Goal: Task Accomplishment & Management: Manage account settings

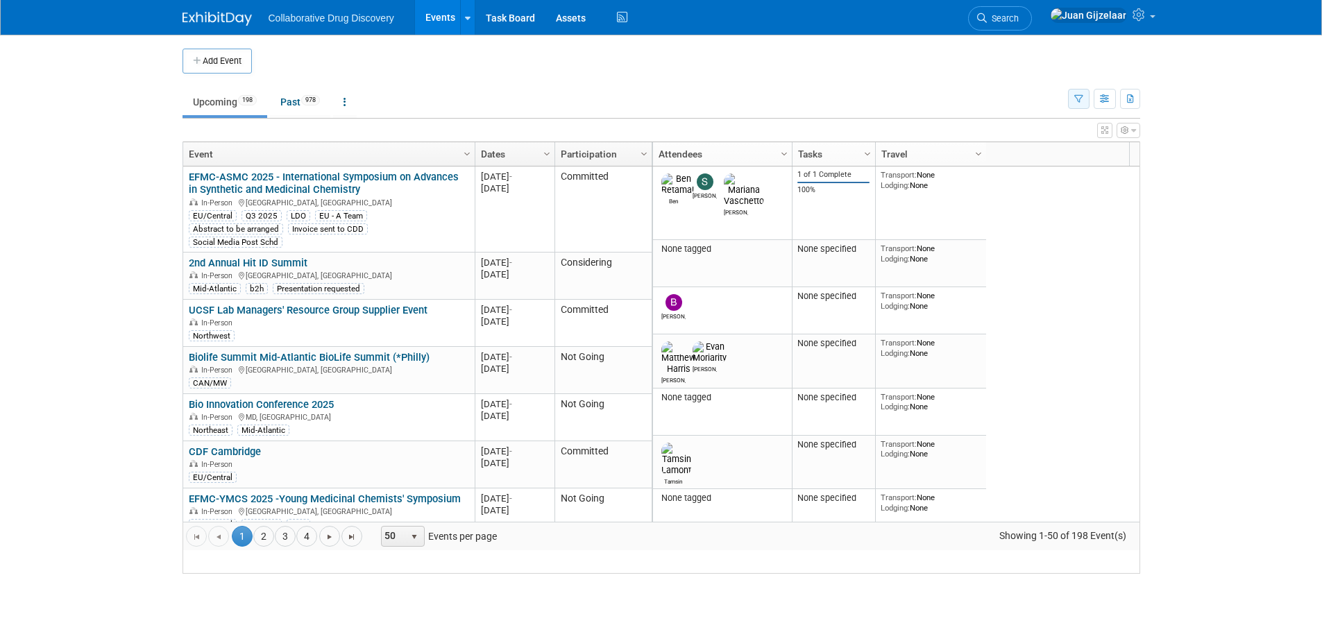
click at [1080, 105] on button "button" at bounding box center [1079, 99] width 22 height 20
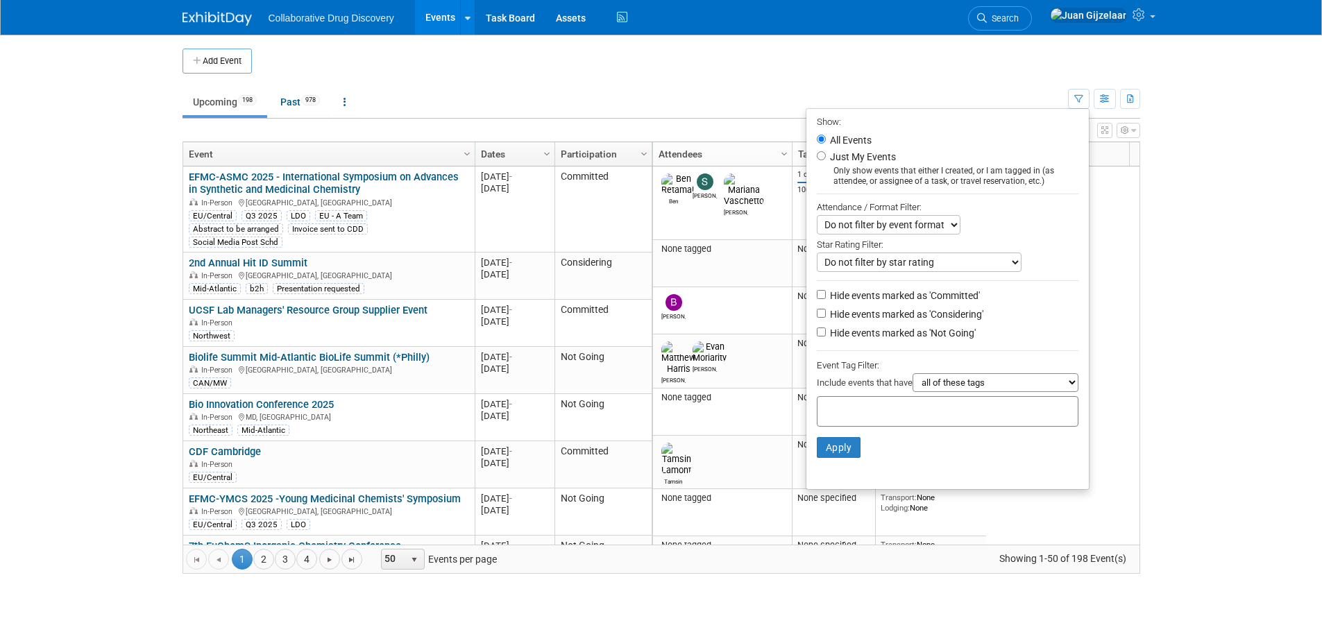
click at [844, 412] on input "text" at bounding box center [878, 410] width 111 height 14
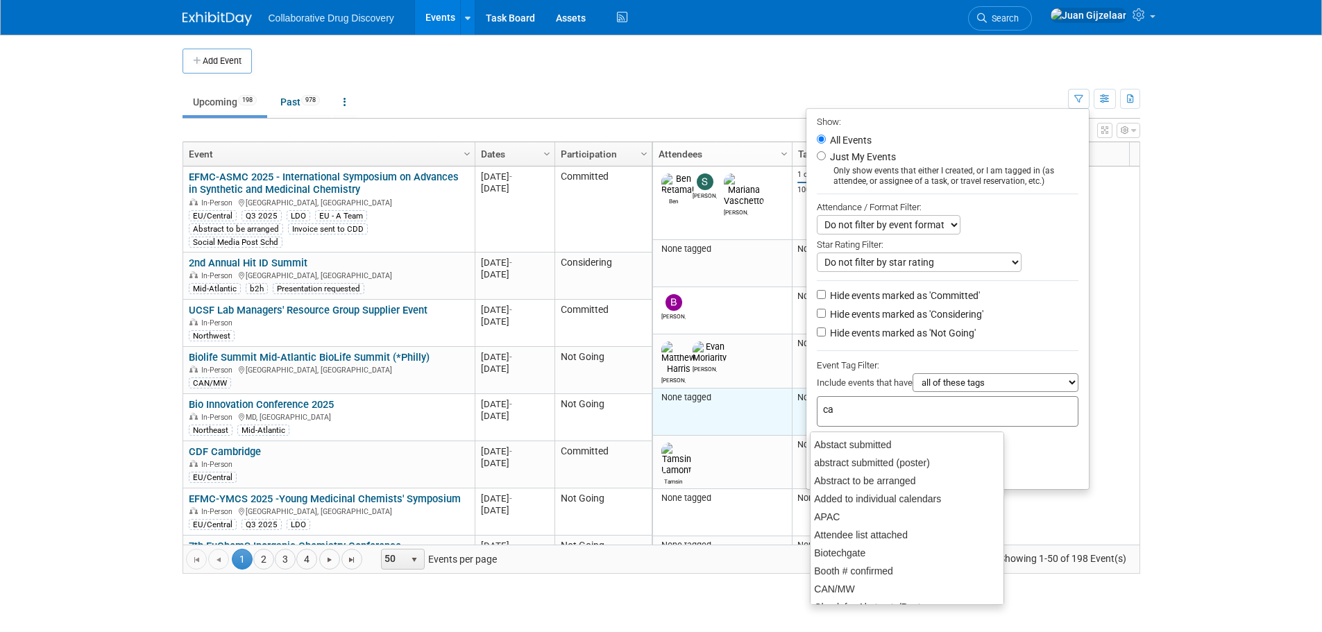
type input "can"
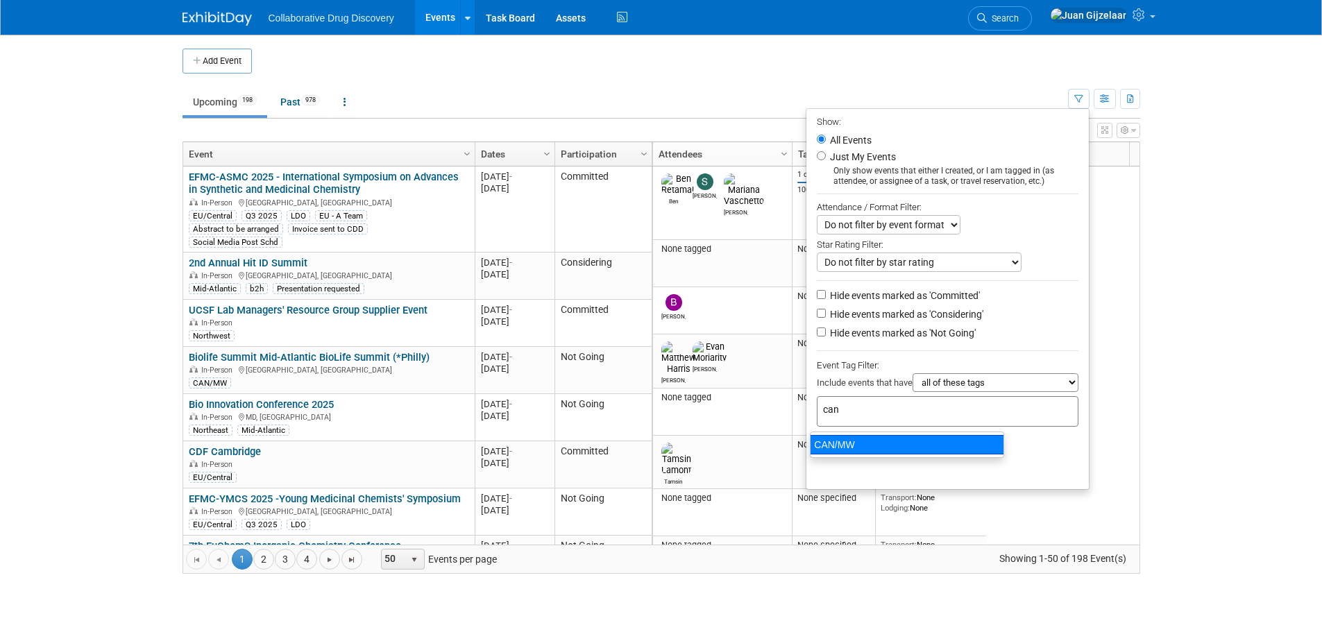
click at [835, 443] on div "CAN/MW" at bounding box center [907, 444] width 194 height 19
type input "CAN/MW"
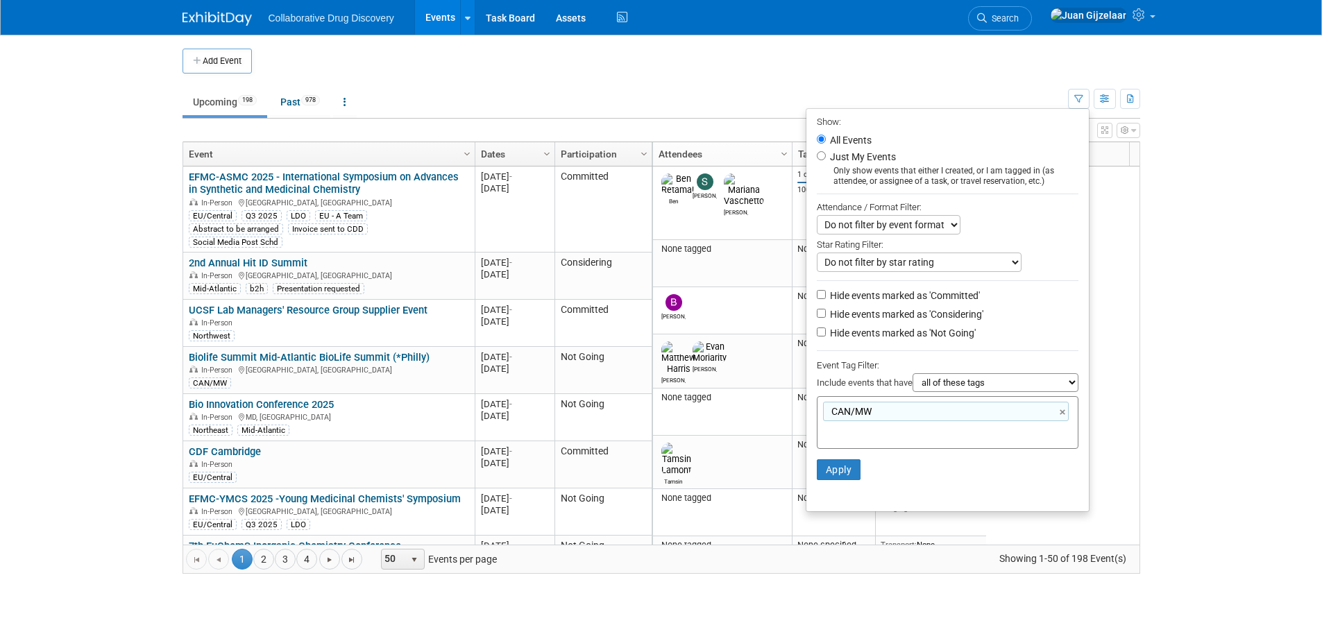
click at [841, 340] on label "Hide events marked as 'Not Going'" at bounding box center [901, 333] width 149 height 14
click at [826, 337] on input "Hide events marked as 'Not Going'" at bounding box center [821, 332] width 9 height 9
checkbox input "true"
click at [848, 480] on button "Apply" at bounding box center [839, 470] width 44 height 21
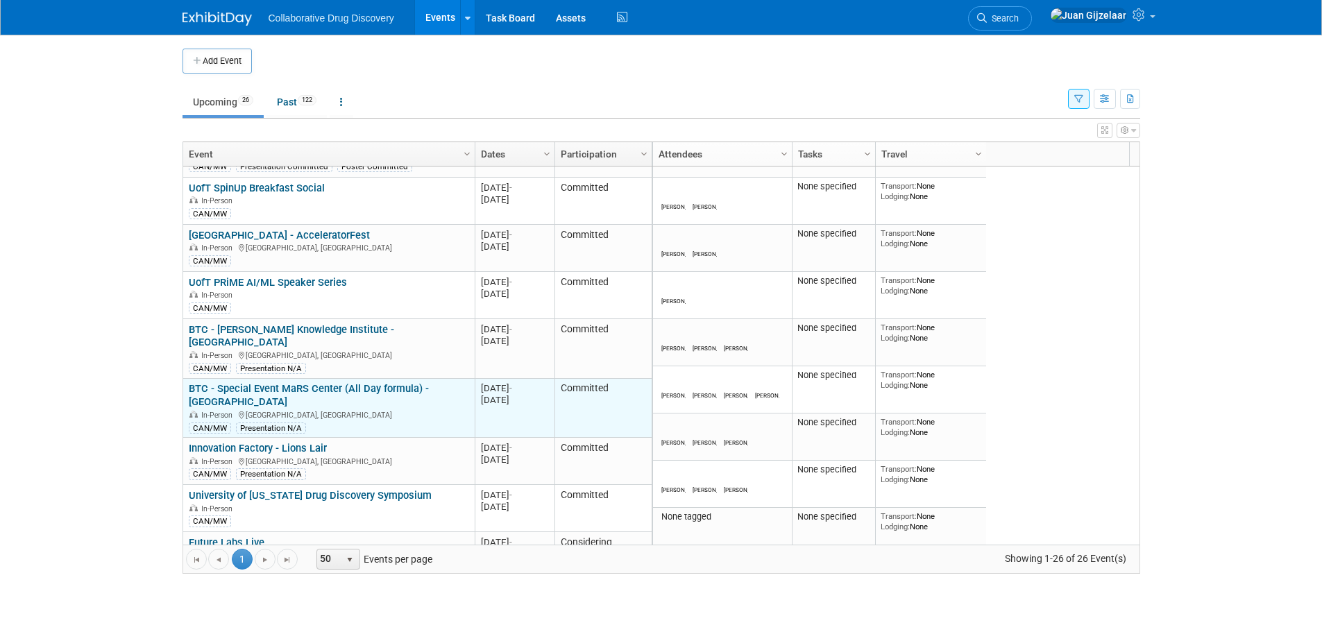
scroll to position [167, 0]
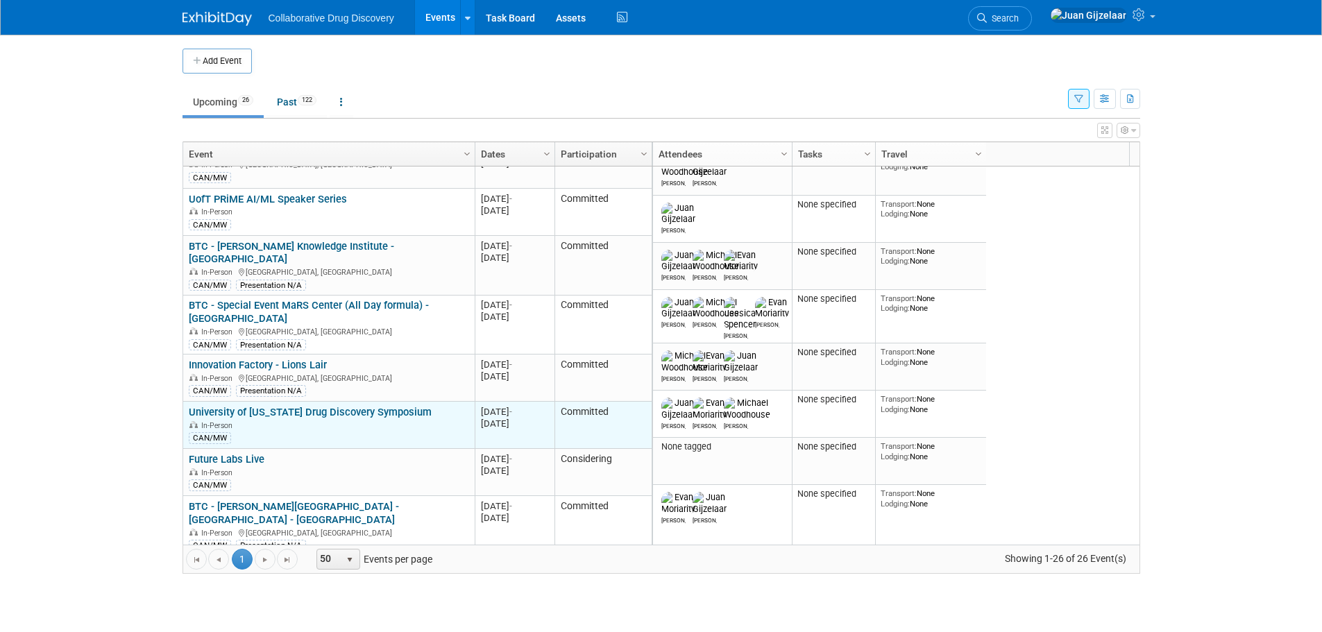
click at [380, 406] on link "University of [US_STATE] Drug Discovery Symposium" at bounding box center [310, 412] width 243 height 12
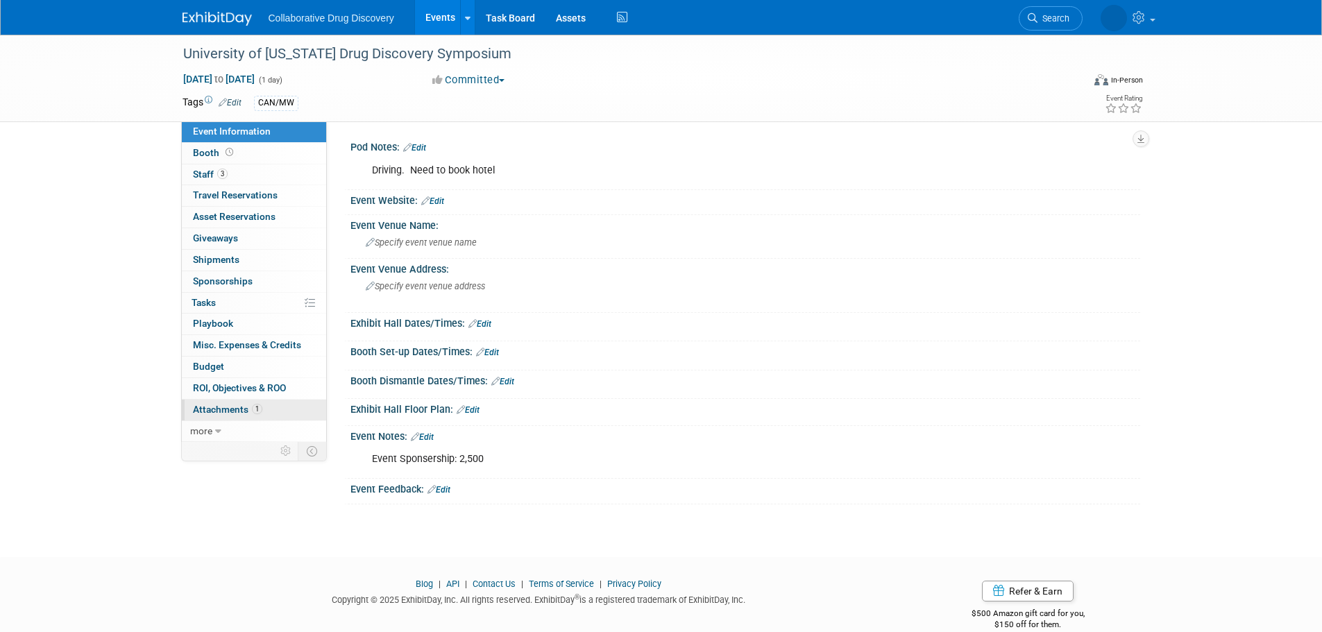
click at [213, 403] on link "1 Attachments 1" at bounding box center [254, 410] width 144 height 21
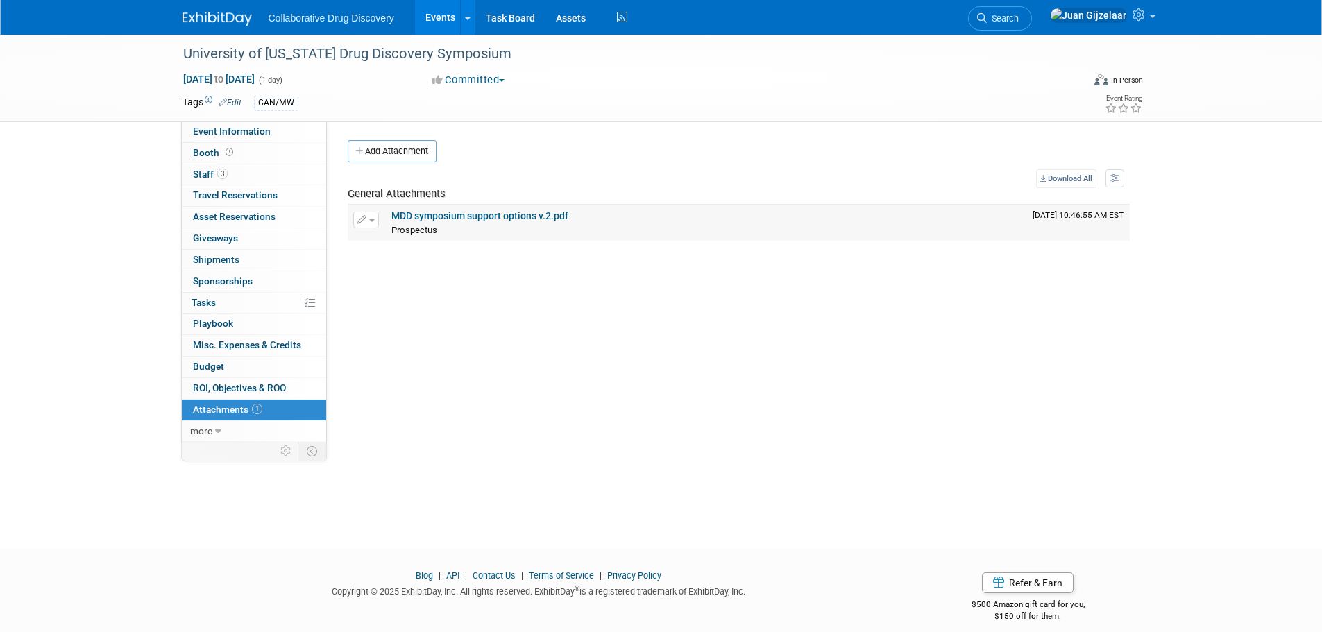
click at [498, 212] on link "MDD symposium support options v.2.pdf" at bounding box center [479, 215] width 177 height 11
click at [218, 435] on icon at bounding box center [218, 432] width 6 height 10
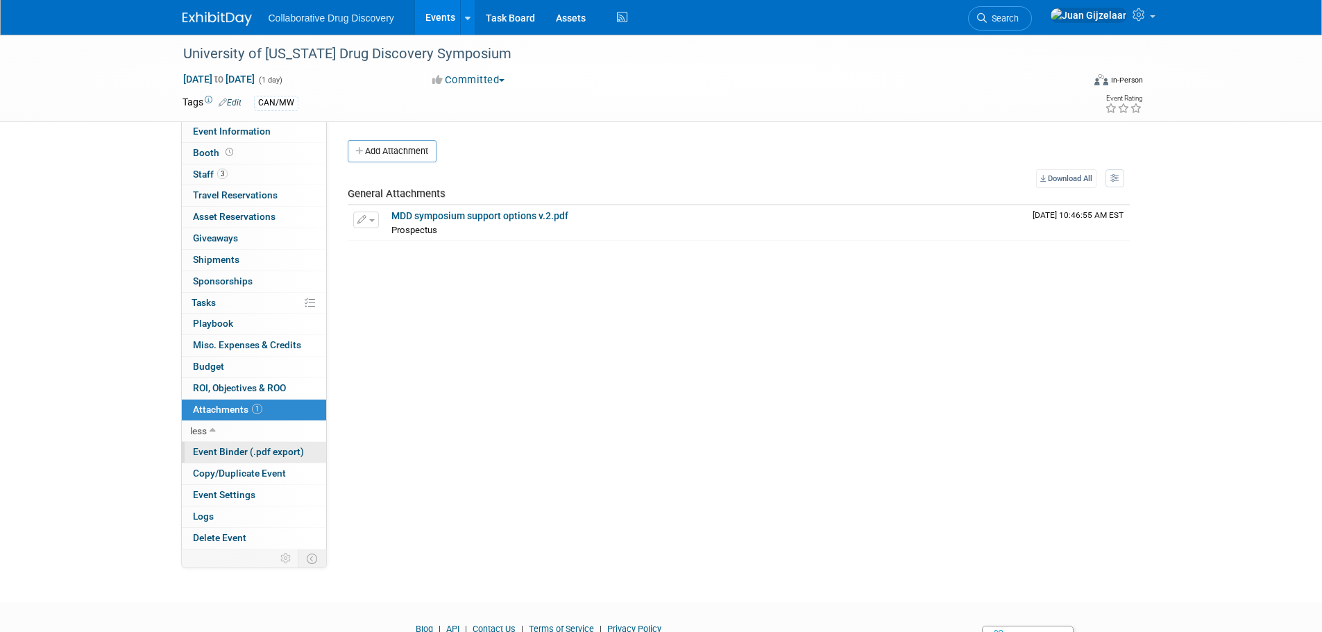
click at [252, 455] on span "Event Binder (.pdf export)" at bounding box center [248, 451] width 111 height 11
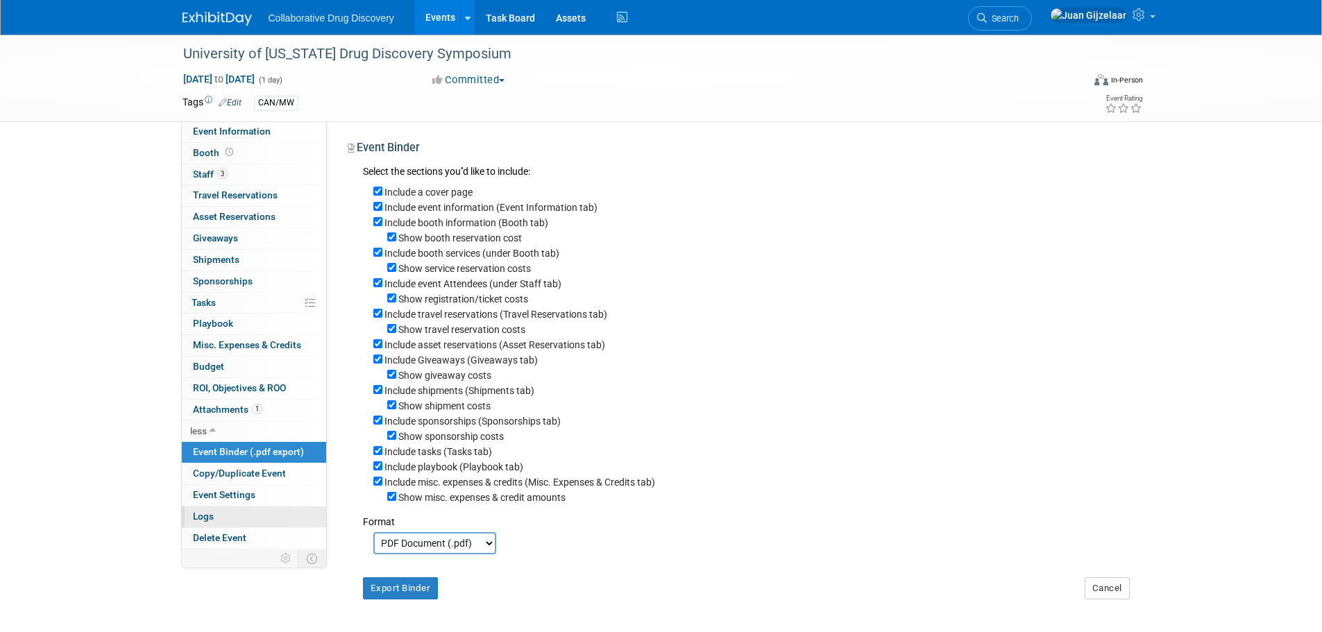
click at [235, 514] on link "Logs" at bounding box center [254, 517] width 144 height 21
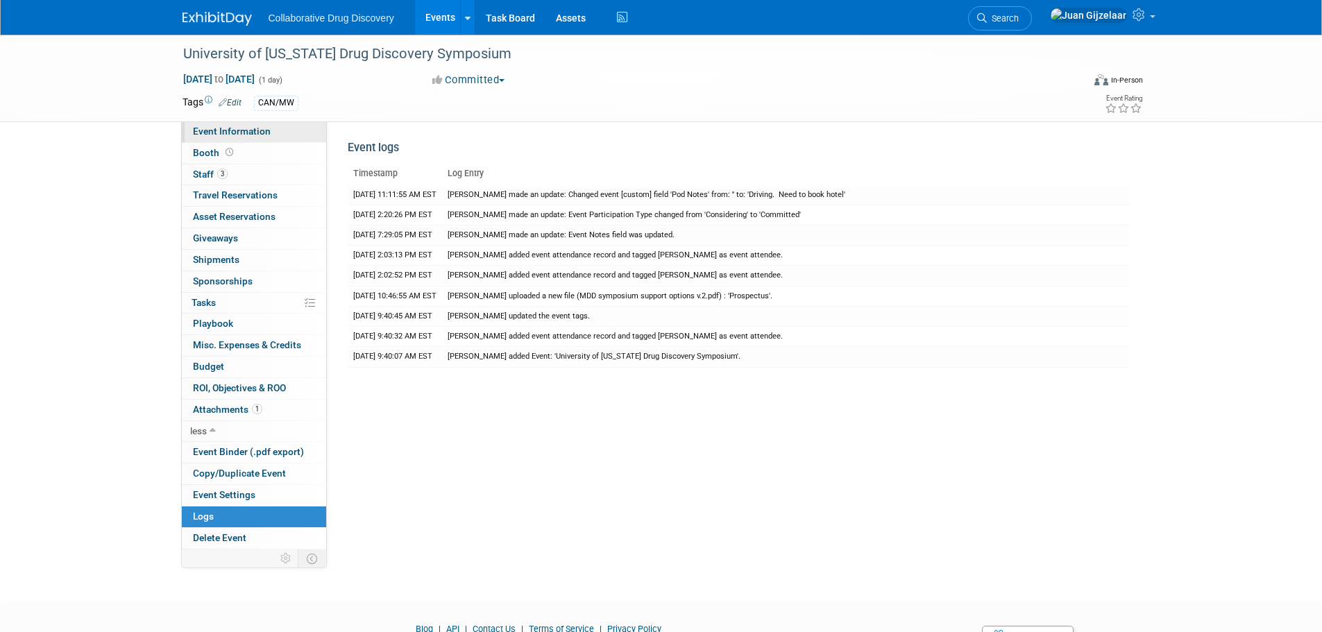
click at [255, 131] on span "Event Information" at bounding box center [232, 131] width 78 height 11
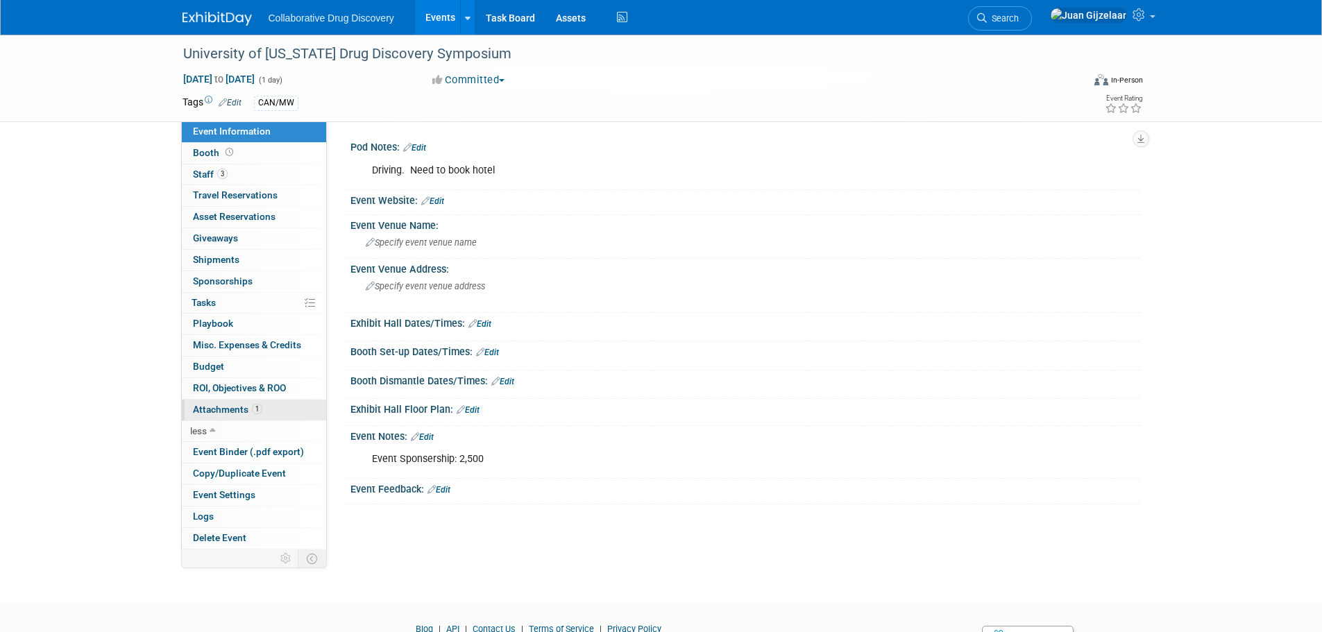
click at [217, 410] on span "Attachments 1" at bounding box center [227, 409] width 69 height 11
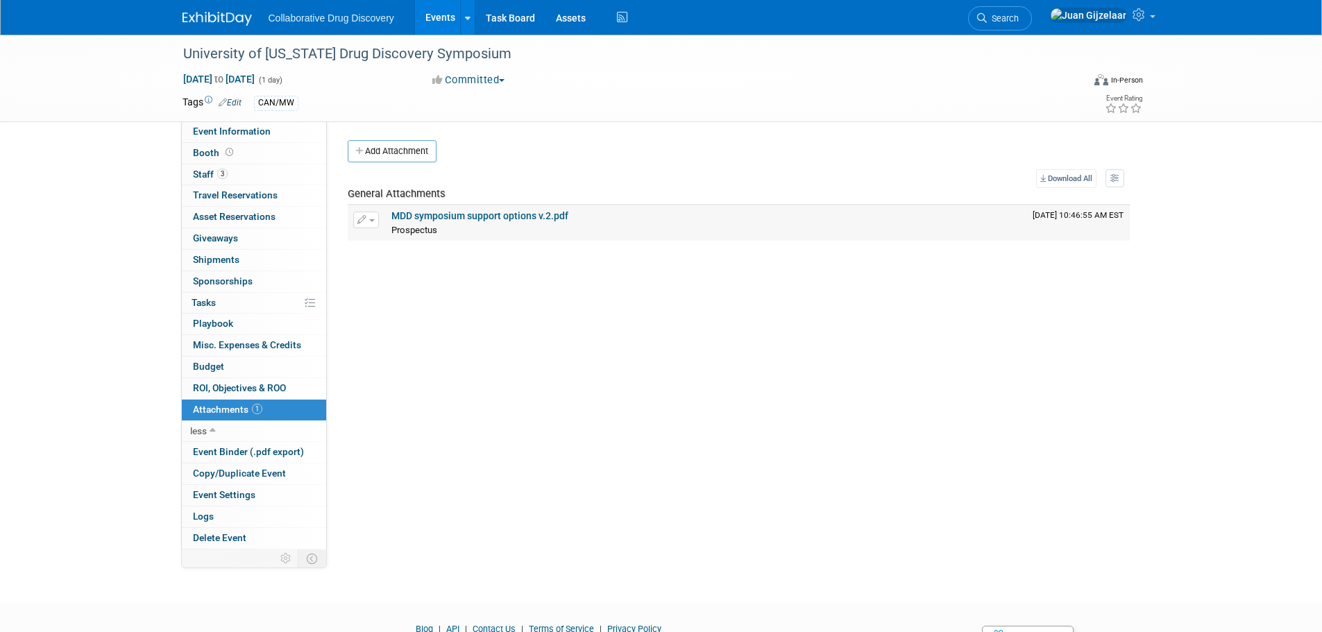
click at [501, 217] on link "MDD symposium support options v.2.pdf" at bounding box center [479, 215] width 177 height 11
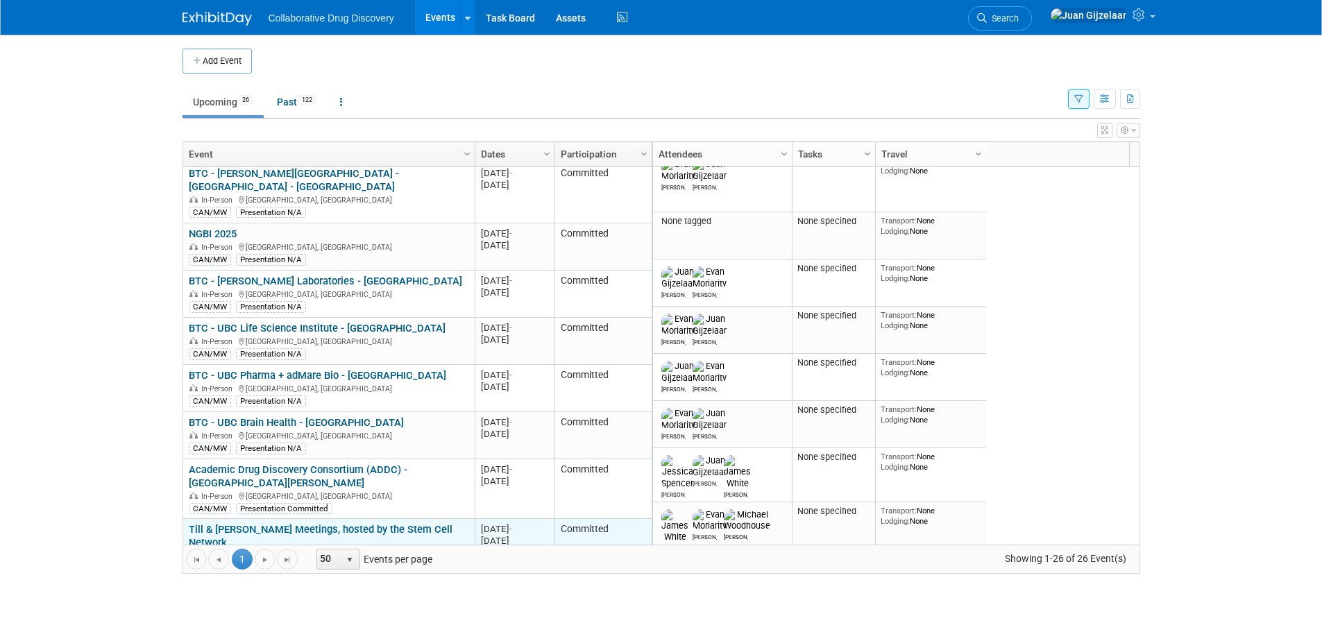
scroll to position [583, 0]
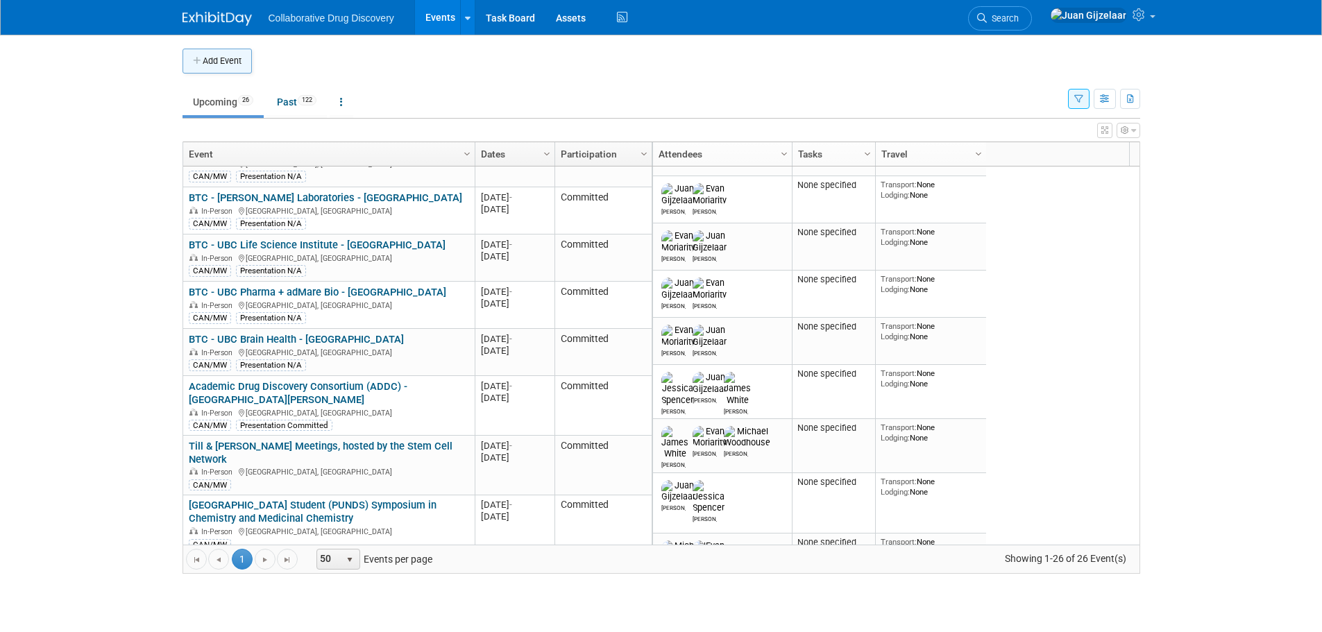
click at [228, 65] on button "Add Event" at bounding box center [217, 61] width 69 height 25
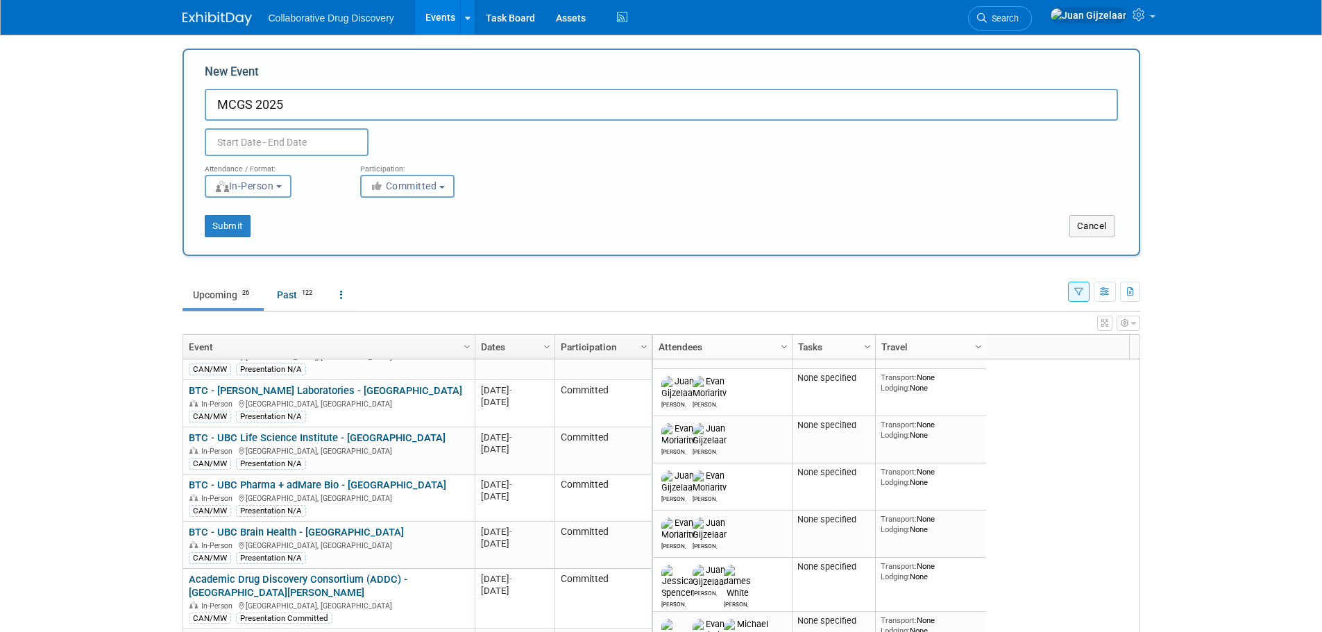
type input "MCGS 2025"
click at [244, 139] on input "text" at bounding box center [287, 142] width 164 height 28
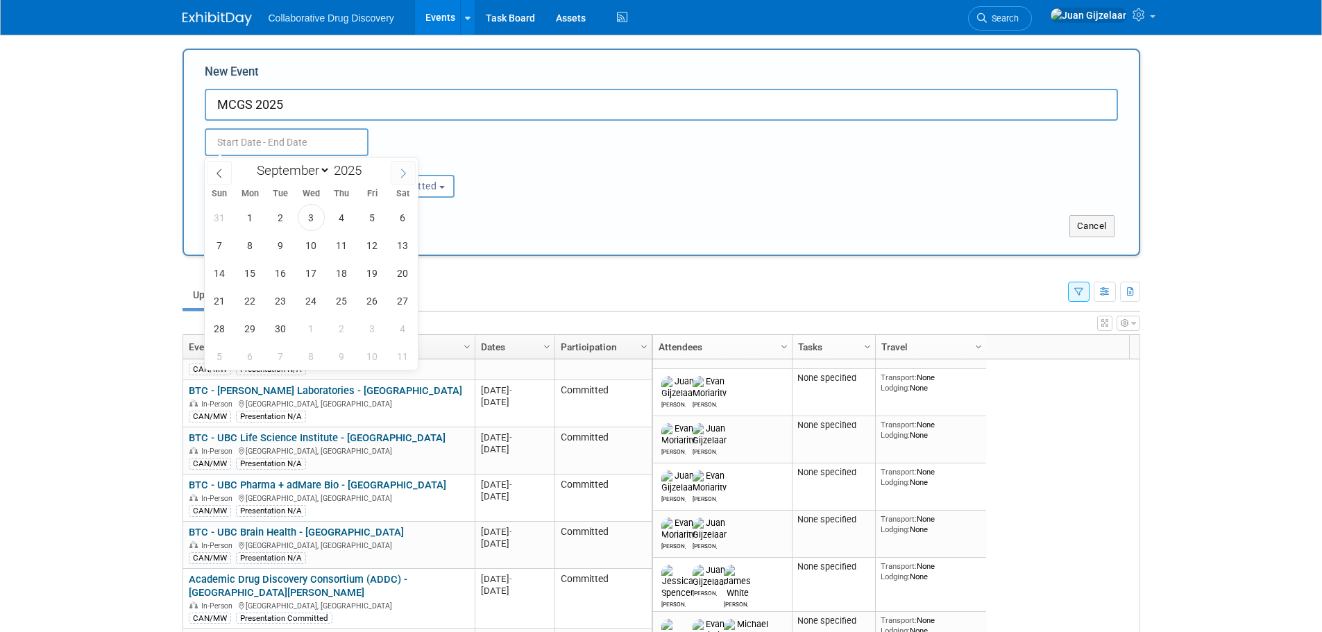
click at [401, 169] on icon at bounding box center [403, 174] width 10 height 10
select select "9"
click at [369, 219] on span "3" at bounding box center [372, 217] width 27 height 27
click at [396, 216] on span "4" at bounding box center [402, 217] width 27 height 27
type input "Oct 3, 2025 to Oct 4, 2025"
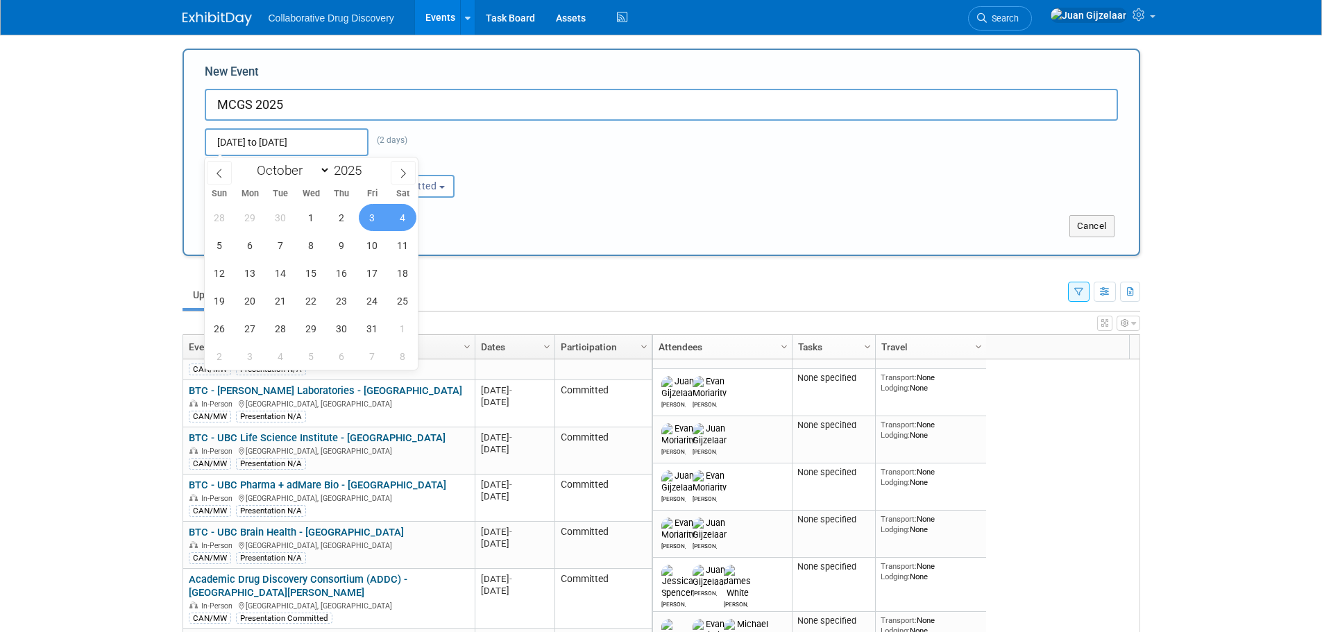
click at [612, 141] on div "Oct 3, 2025 to Oct 4, 2025 (2 days) Duplicate Event Warning" at bounding box center [661, 138] width 934 height 35
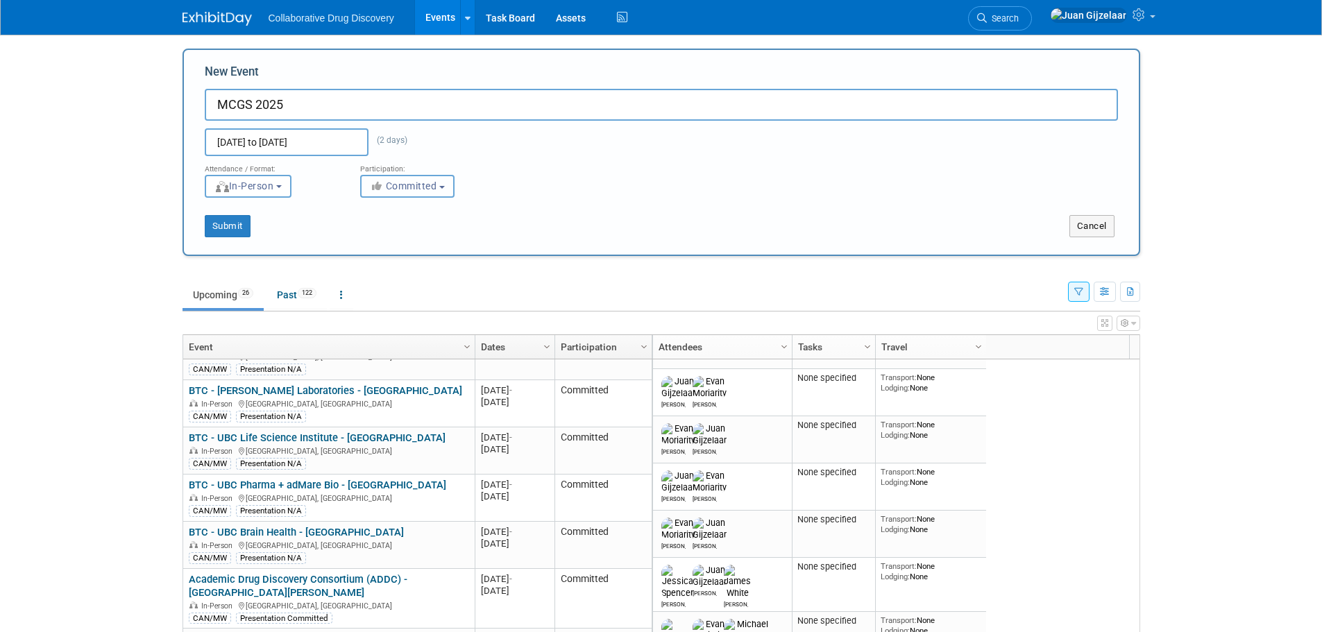
click at [375, 188] on icon "button" at bounding box center [378, 186] width 16 height 10
click at [425, 238] on label "Considering" at bounding box center [414, 239] width 92 height 18
click at [373, 238] on input "Considering" at bounding box center [368, 239] width 9 height 9
select select "2"
click at [230, 224] on button "Submit" at bounding box center [228, 226] width 46 height 22
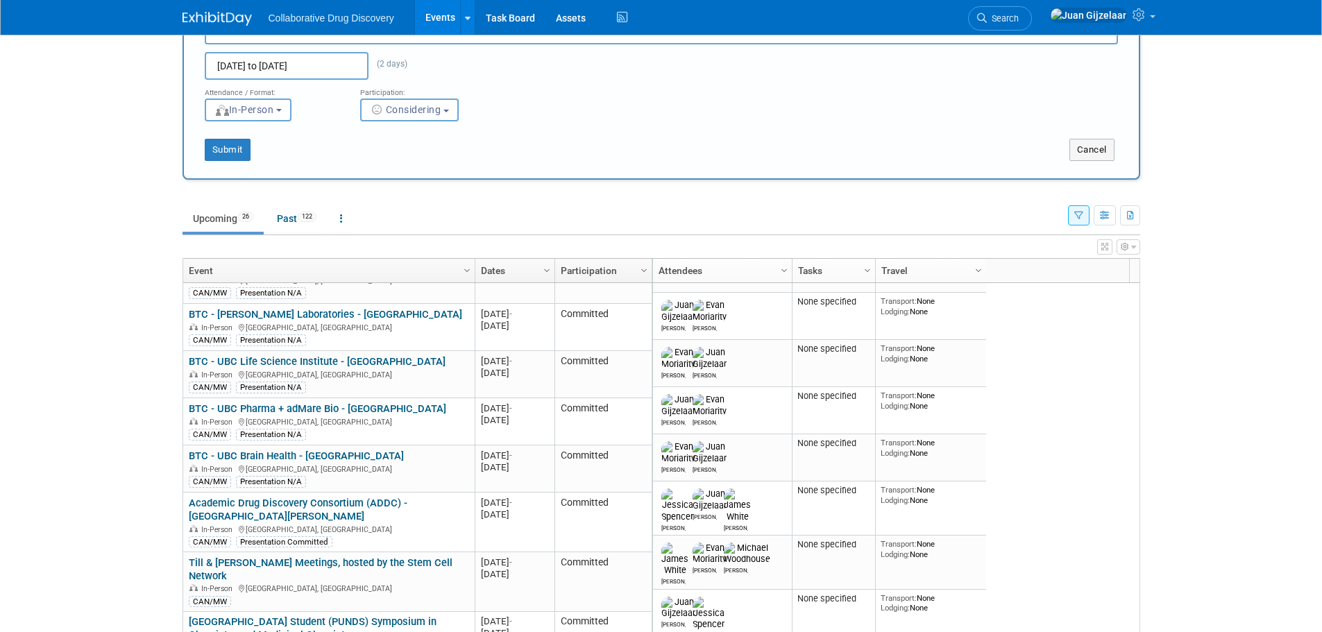
scroll to position [0, 0]
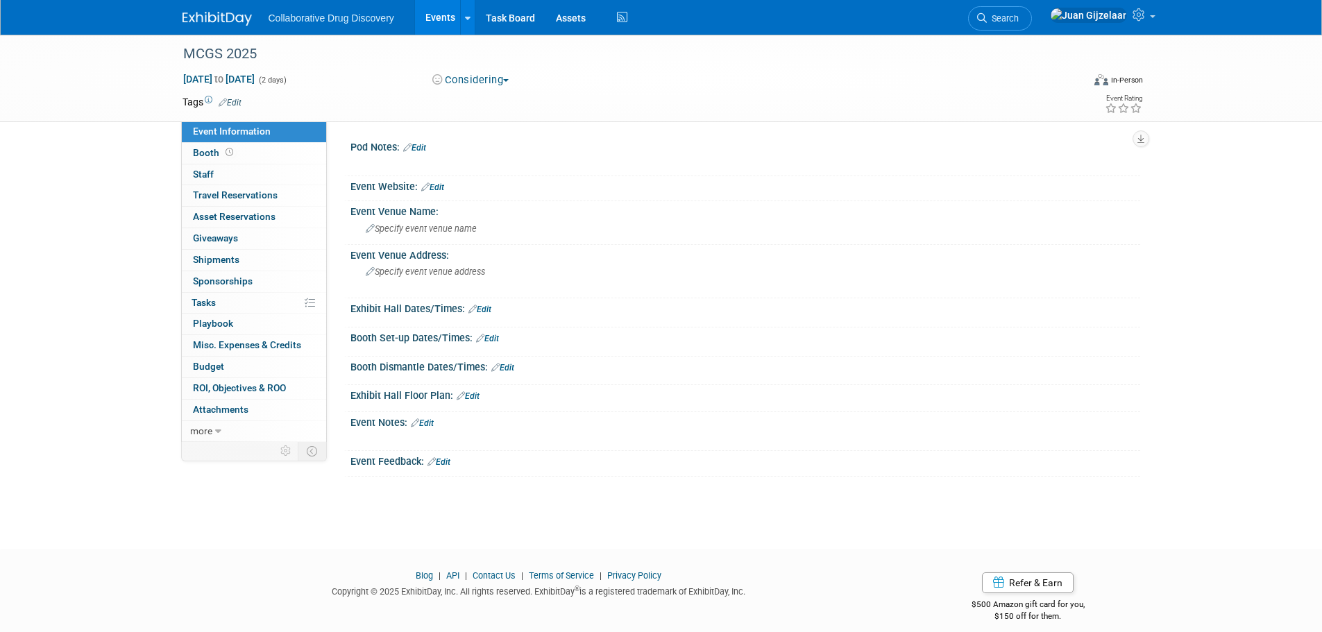
click at [226, 100] on icon at bounding box center [223, 102] width 8 height 9
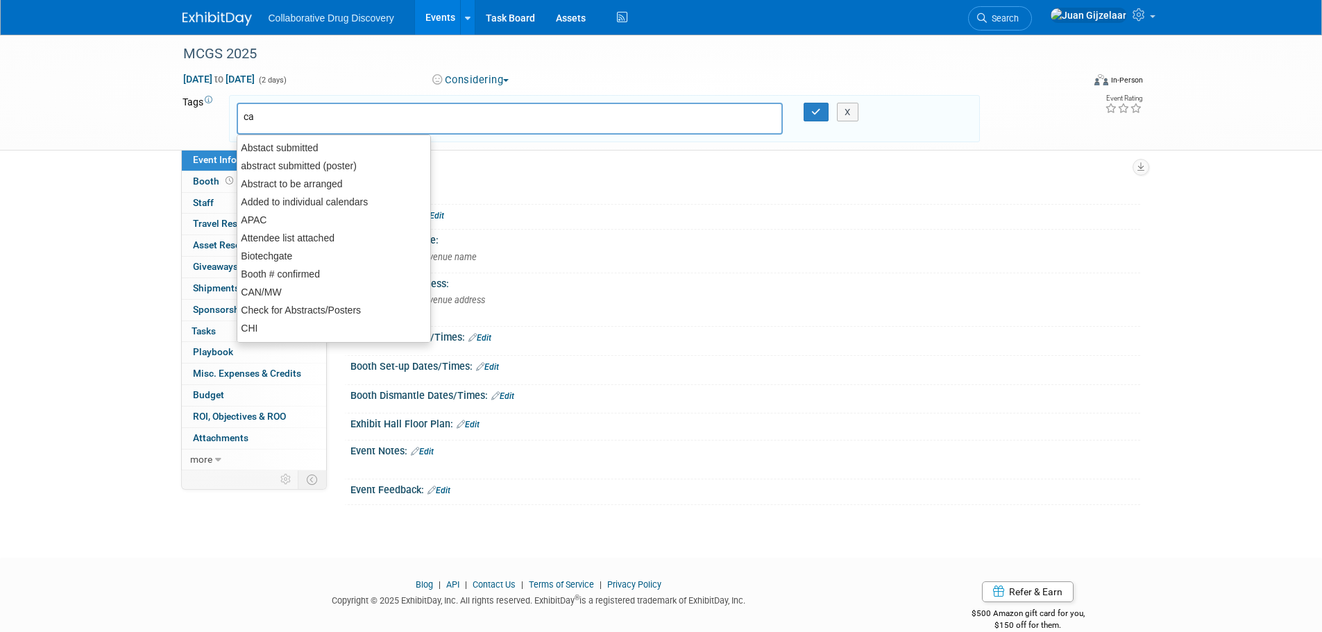
type input "can"
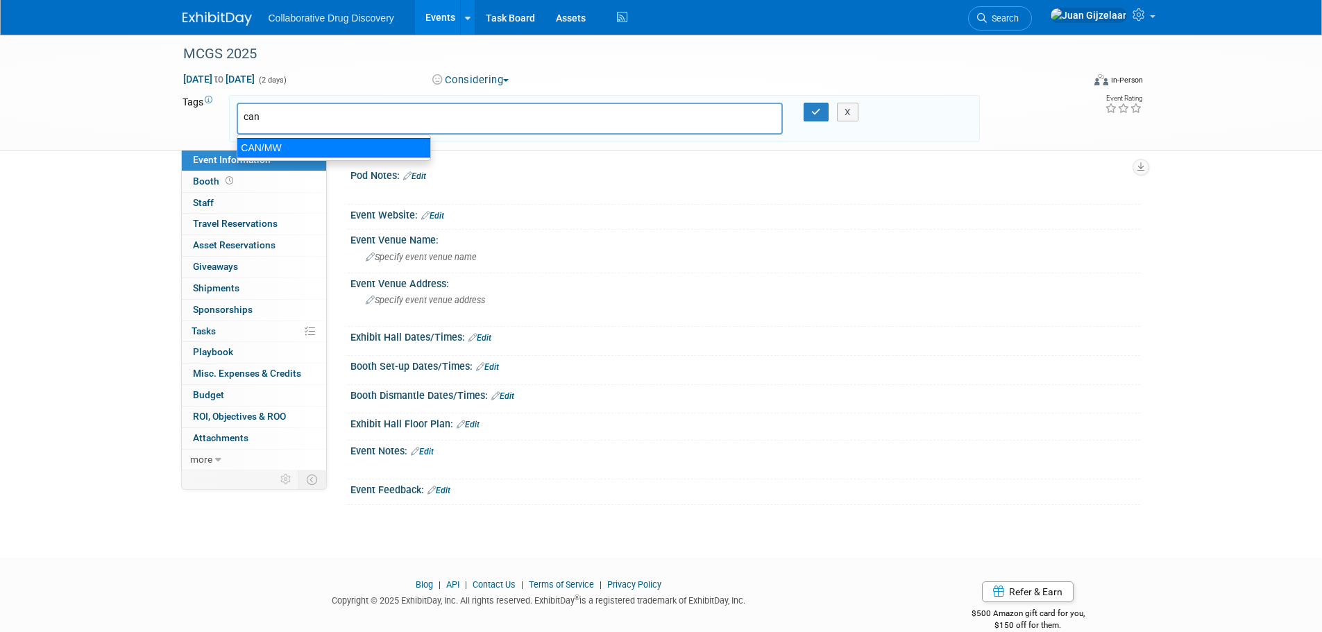
click at [332, 140] on div "CAN/MW" at bounding box center [334, 147] width 194 height 19
type input "CAN/MW"
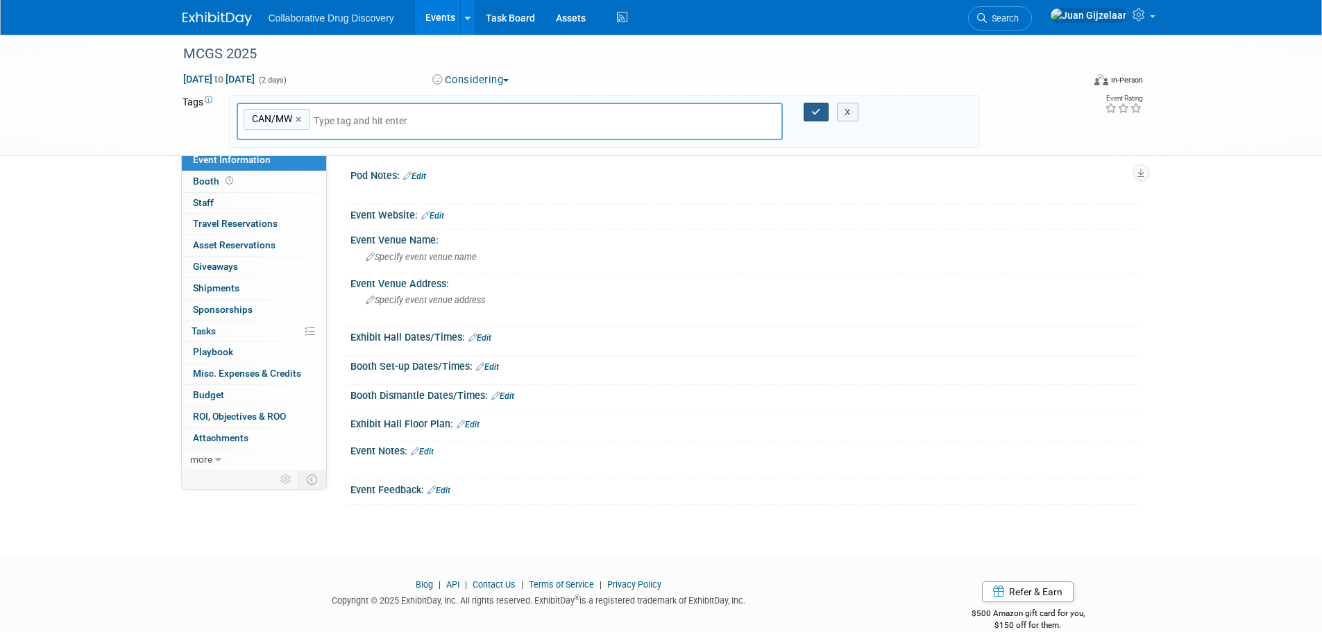
click at [818, 112] on icon "button" at bounding box center [816, 112] width 10 height 9
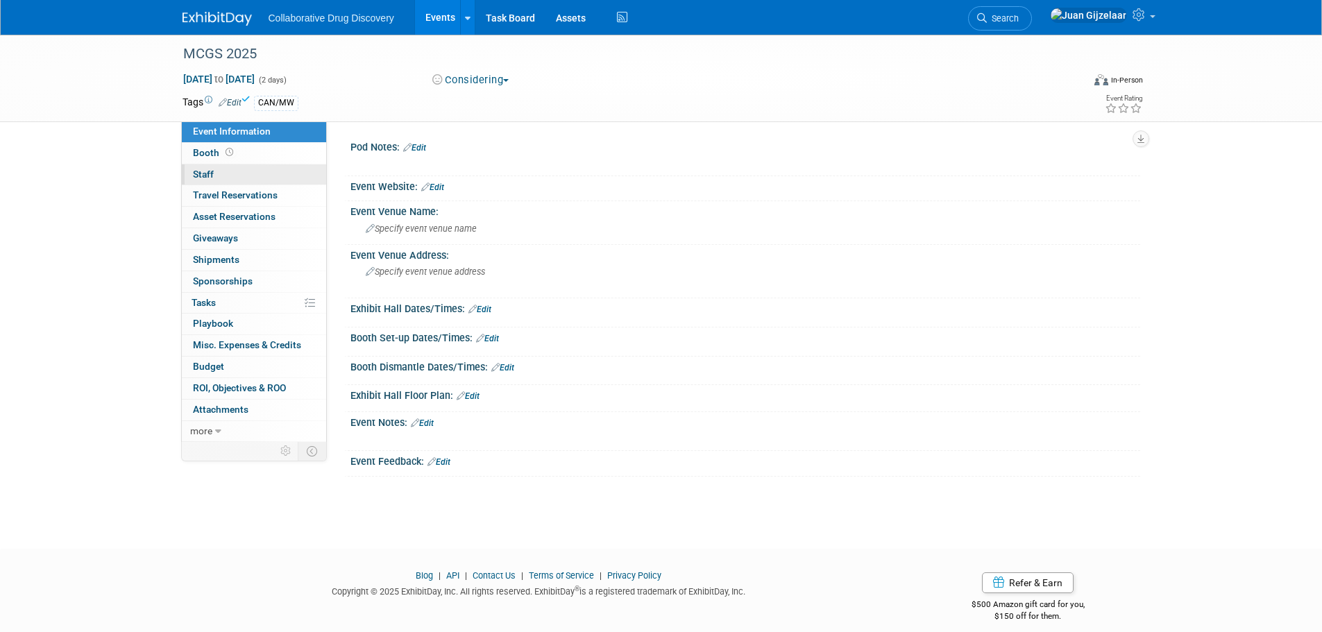
click at [234, 170] on link "0 Staff 0" at bounding box center [254, 175] width 144 height 21
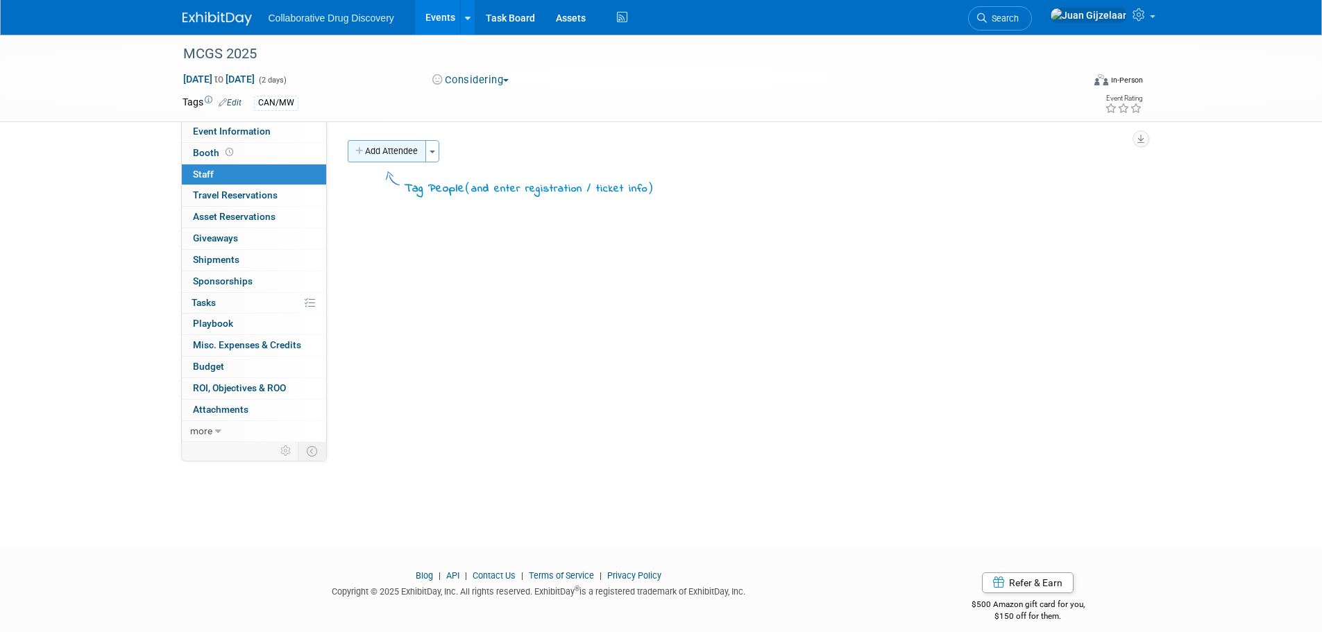
click at [398, 153] on button "Add Attendee" at bounding box center [387, 151] width 78 height 22
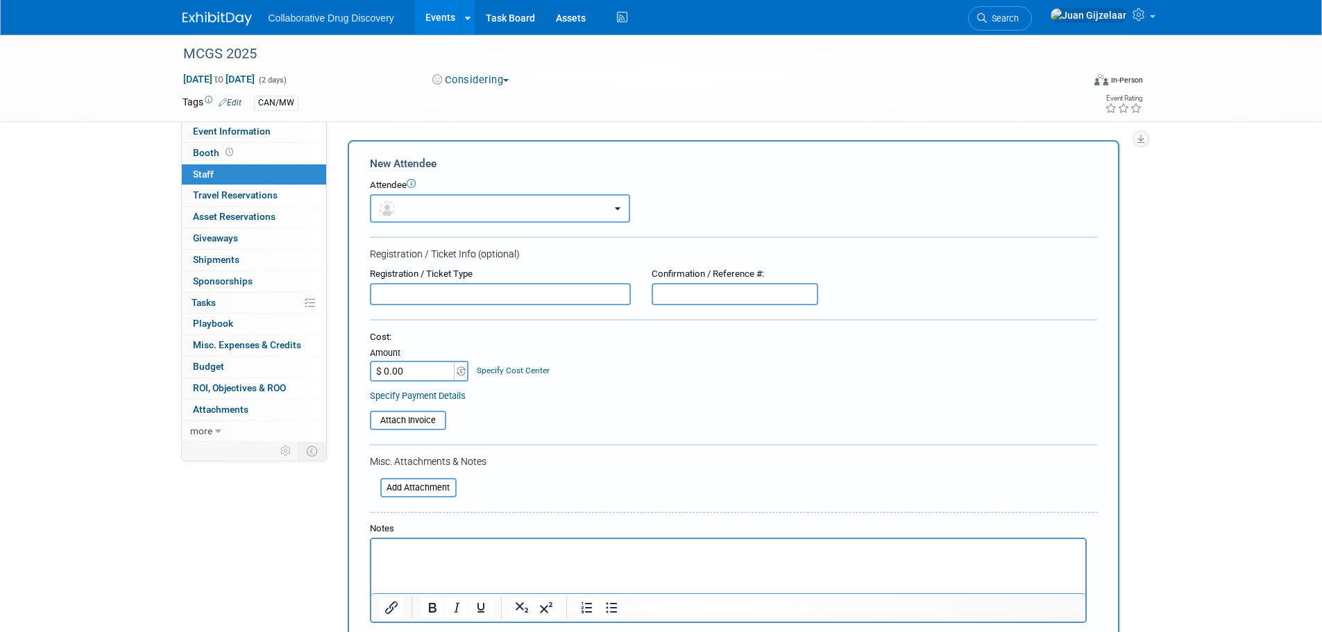
click at [477, 203] on button "button" at bounding box center [500, 208] width 260 height 28
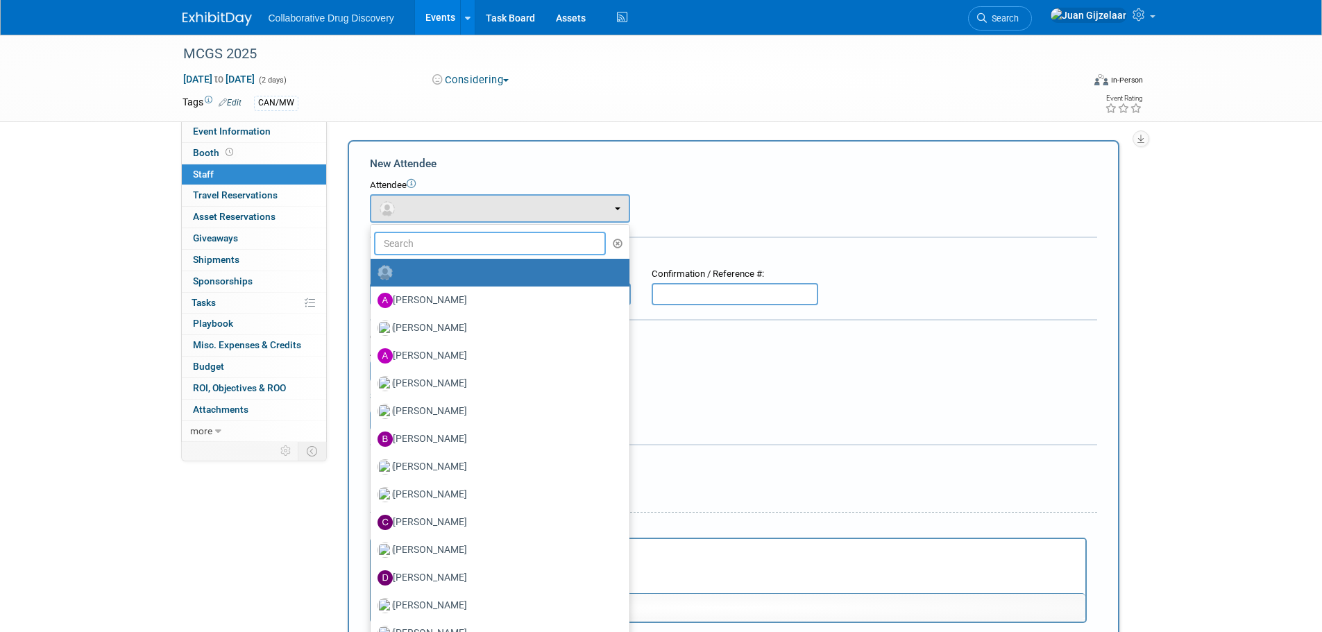
click at [480, 250] on input "text" at bounding box center [490, 244] width 233 height 24
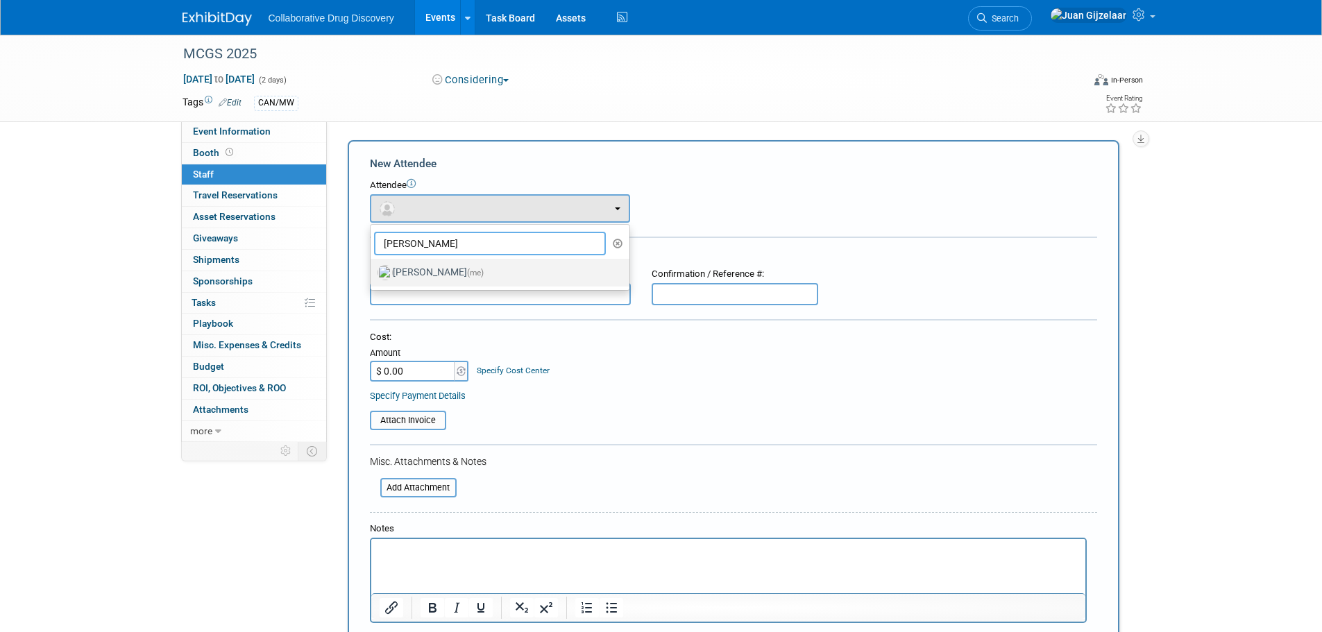
type input "[PERSON_NAME]"
click at [457, 264] on label "[PERSON_NAME] (me)" at bounding box center [497, 273] width 238 height 22
click at [373, 267] on input "[PERSON_NAME] (me)" at bounding box center [368, 271] width 9 height 9
select select "b961d4fc-704f-4e20-acee-990297b6cd45"
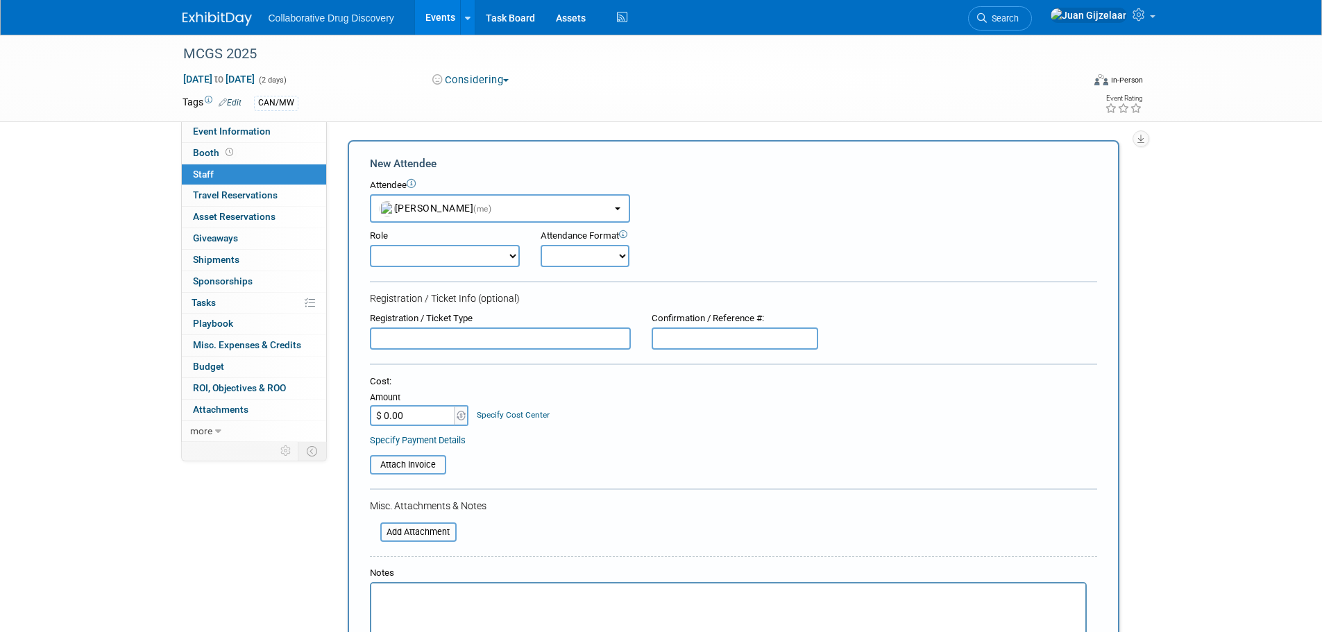
click at [483, 251] on select "Considering Demonstrator Host Planner Presenter Sales Representative Set-up/Dis…" at bounding box center [445, 256] width 150 height 22
select select "4"
click at [370, 245] on select "Considering Demonstrator Host Planner Presenter Sales Representative Set-up/Dis…" at bounding box center [445, 256] width 150 height 22
click at [616, 260] on select "Onsite Remote" at bounding box center [585, 256] width 89 height 22
select select "1"
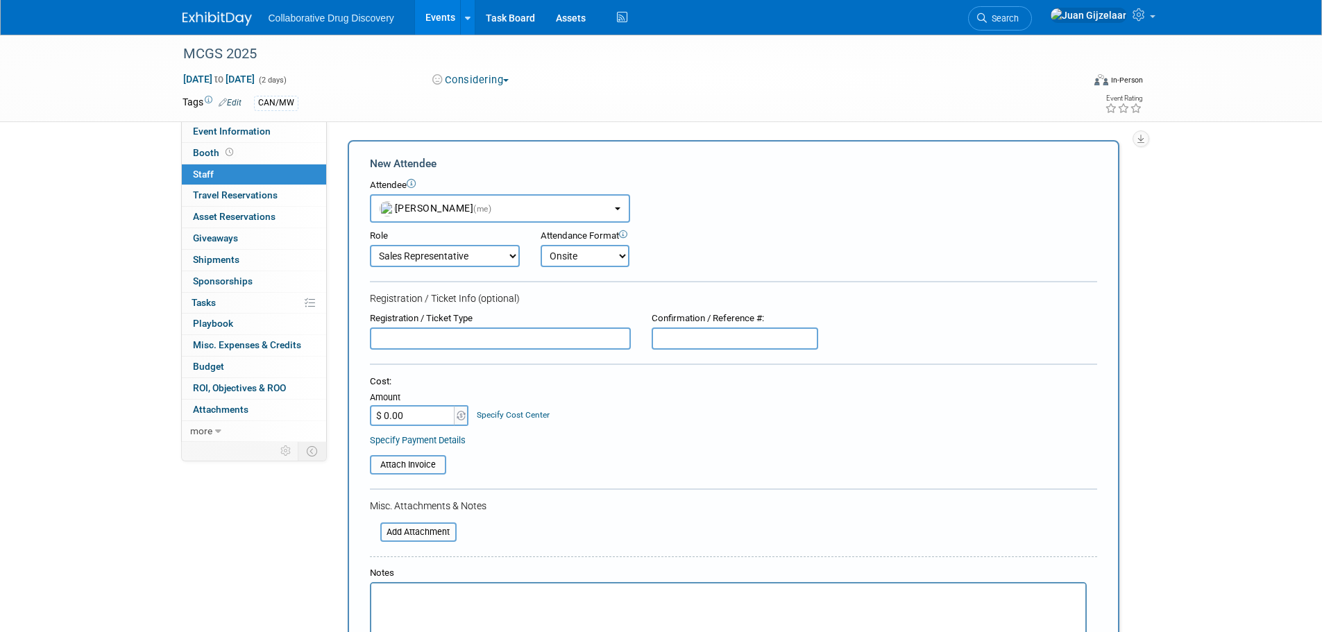
click at [541, 245] on select "Onsite Remote" at bounding box center [585, 256] width 89 height 22
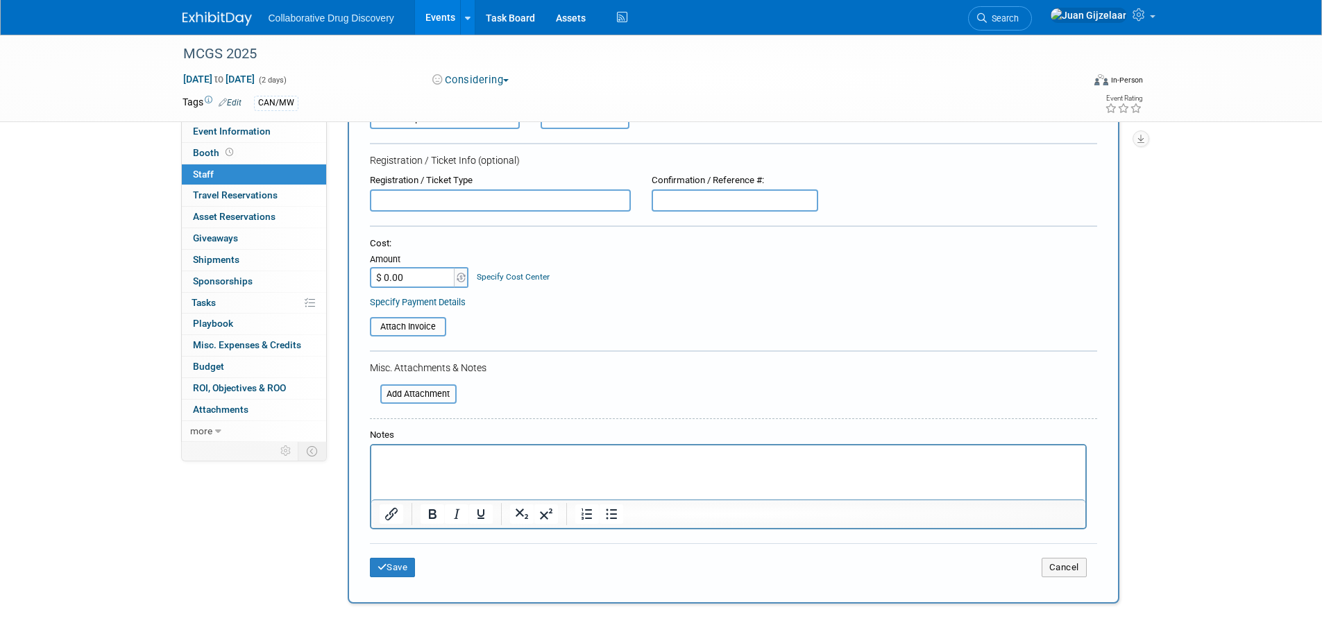
scroll to position [139, 0]
click at [396, 570] on button "Save" at bounding box center [393, 566] width 46 height 19
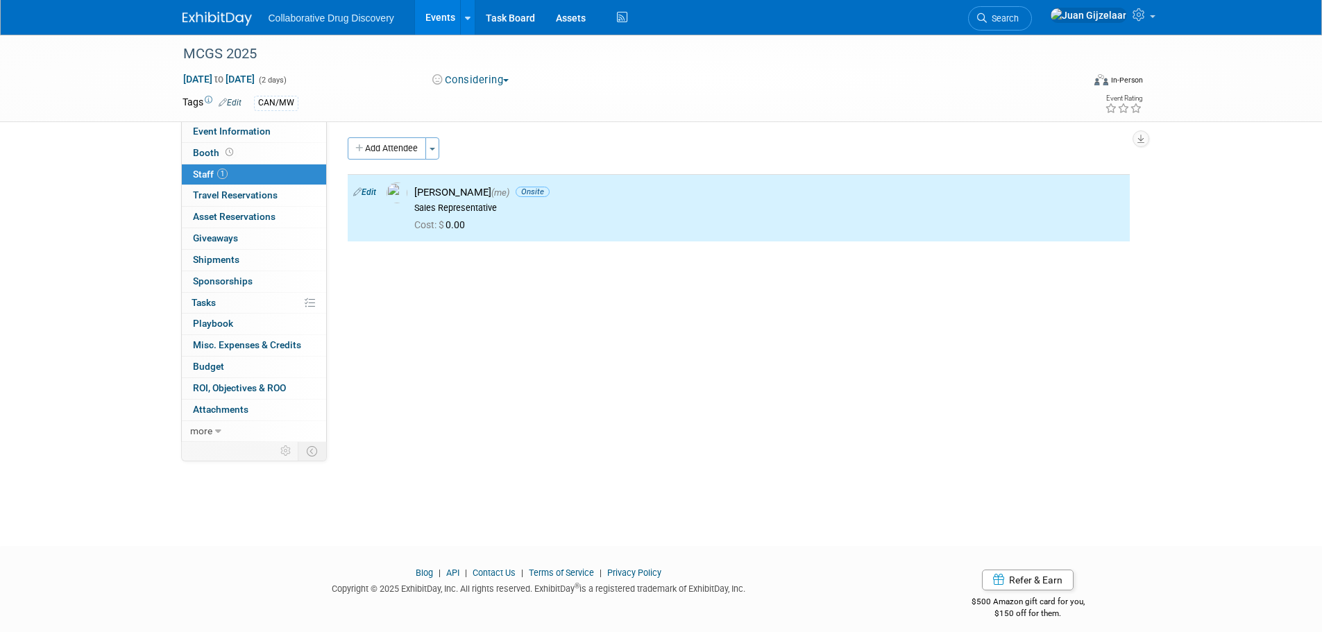
scroll to position [0, 0]
click at [382, 153] on button "Add Attendee" at bounding box center [387, 151] width 78 height 22
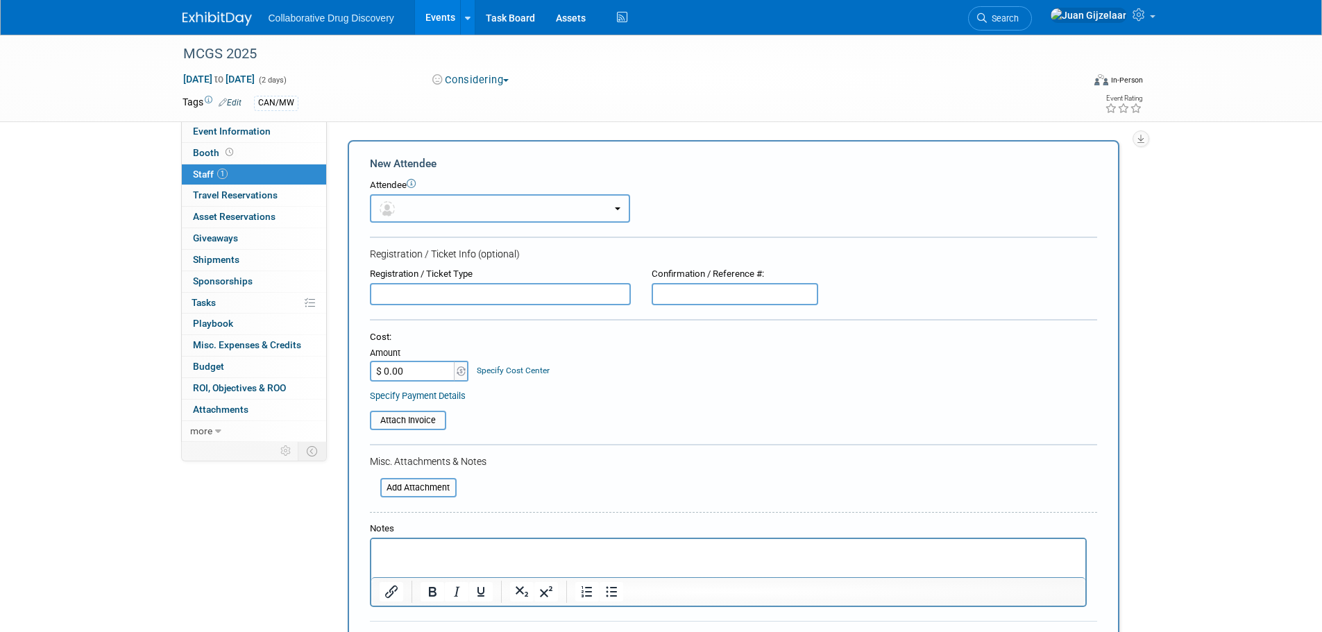
click at [443, 199] on button "button" at bounding box center [500, 208] width 260 height 28
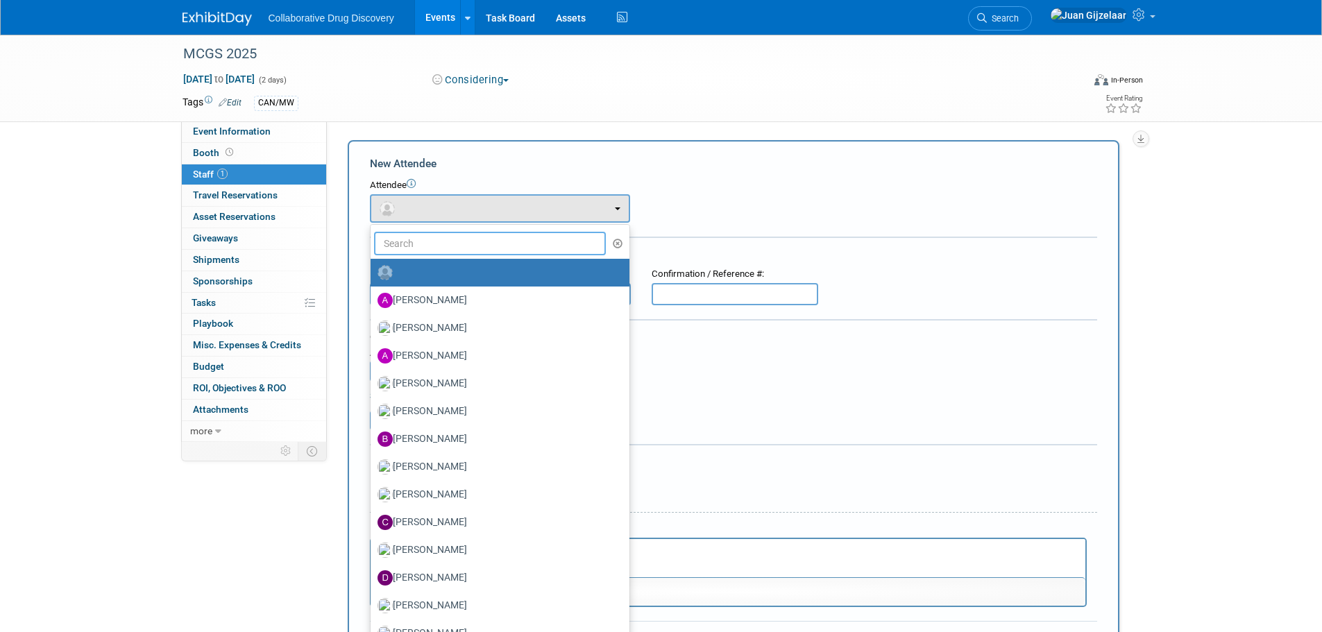
click at [440, 244] on input "text" at bounding box center [490, 244] width 233 height 24
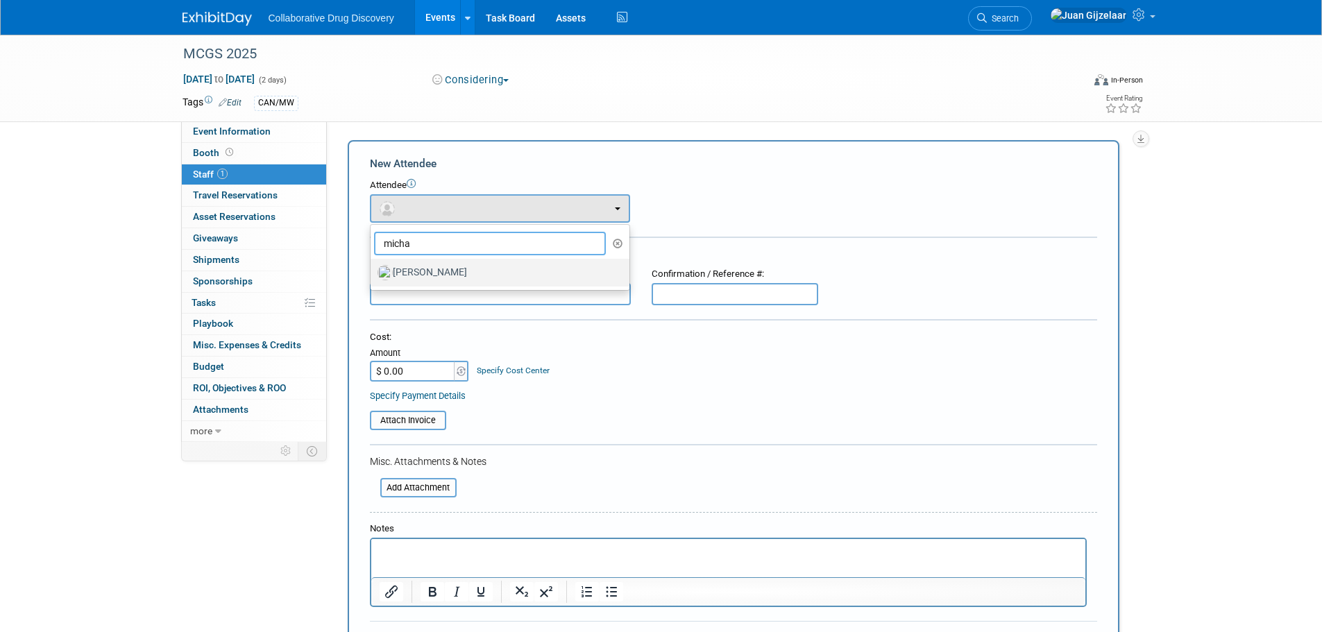
type input "micha"
click at [430, 267] on label "Michael Woodhouse" at bounding box center [497, 273] width 238 height 22
click at [373, 267] on input "Michael Woodhouse" at bounding box center [368, 271] width 9 height 9
select select "c3e81ee7-1082-46ec-8c9d-fb36e02a9795"
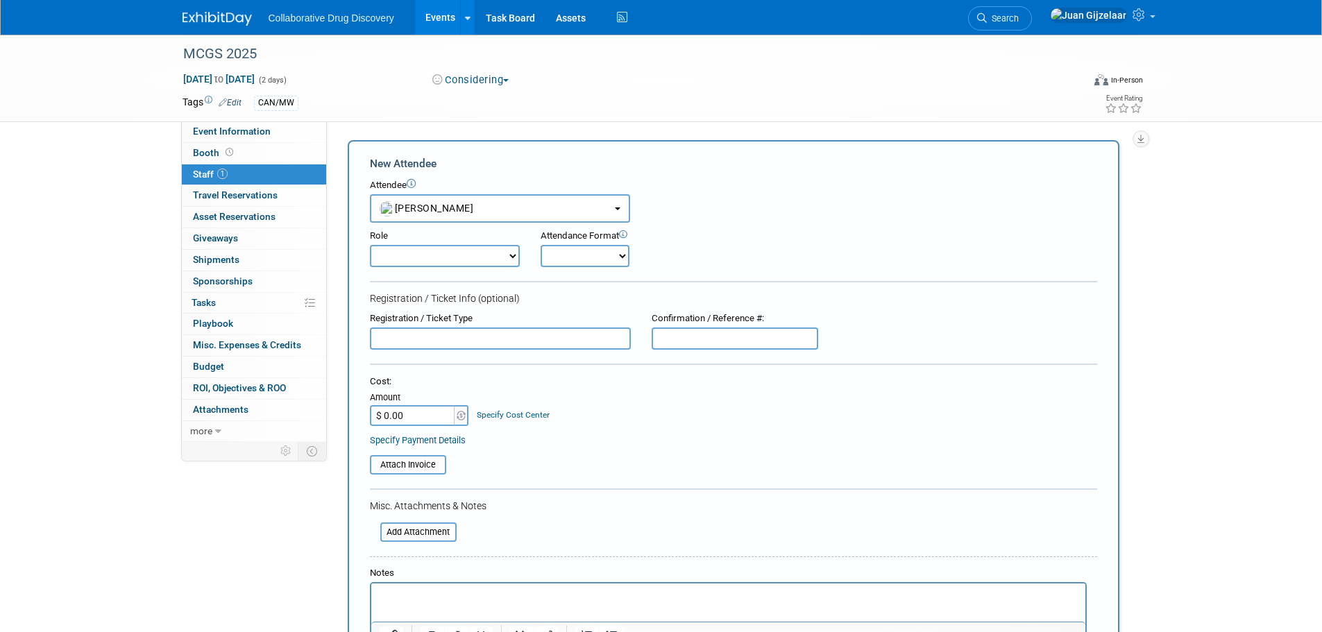
click at [456, 256] on select "Considering Demonstrator Host Planner Presenter Sales Representative Set-up/Dis…" at bounding box center [445, 256] width 150 height 22
select select "4"
click at [370, 245] on select "Considering Demonstrator Host Planner Presenter Sales Representative Set-up/Dis…" at bounding box center [445, 256] width 150 height 22
click at [589, 269] on form "New Attendee Attendee <img src="https://www.exhibitday.com/Images/Unassigned-Us…" at bounding box center [733, 433] width 727 height 554
click at [589, 262] on select "Onsite Remote" at bounding box center [585, 256] width 89 height 22
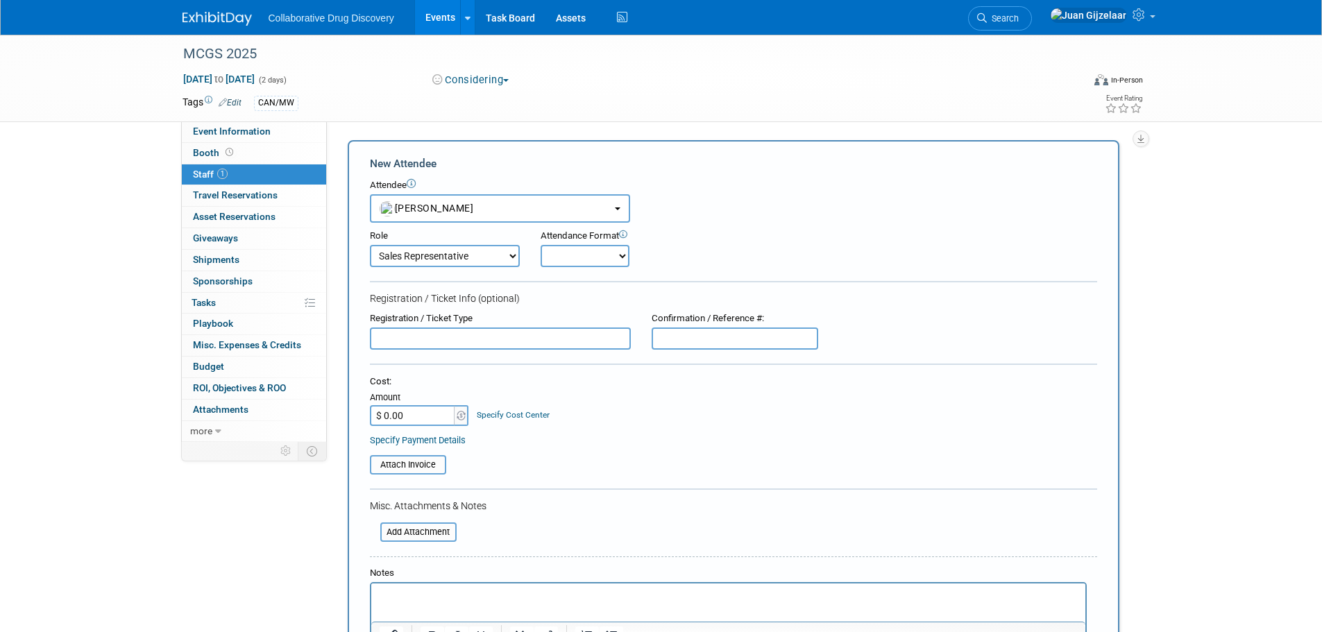
select select "1"
click at [541, 245] on select "Onsite Remote" at bounding box center [585, 256] width 89 height 22
click at [505, 338] on input "text" at bounding box center [500, 339] width 261 height 22
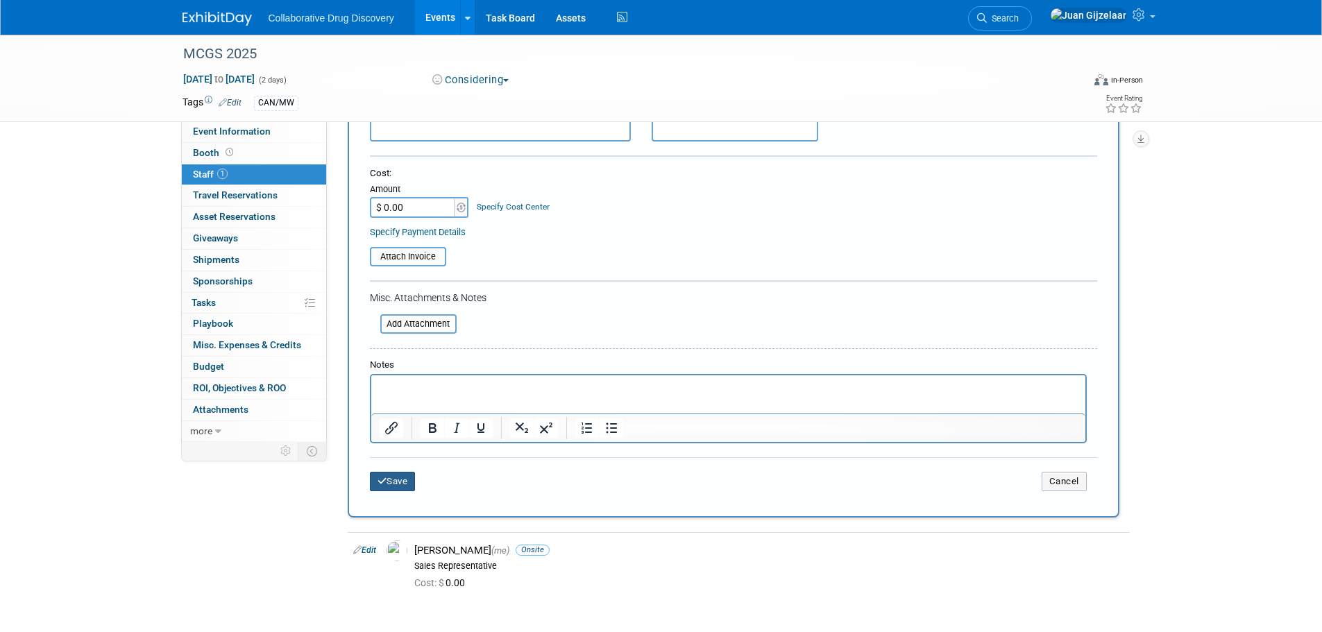
click at [399, 487] on button "Save" at bounding box center [393, 481] width 46 height 19
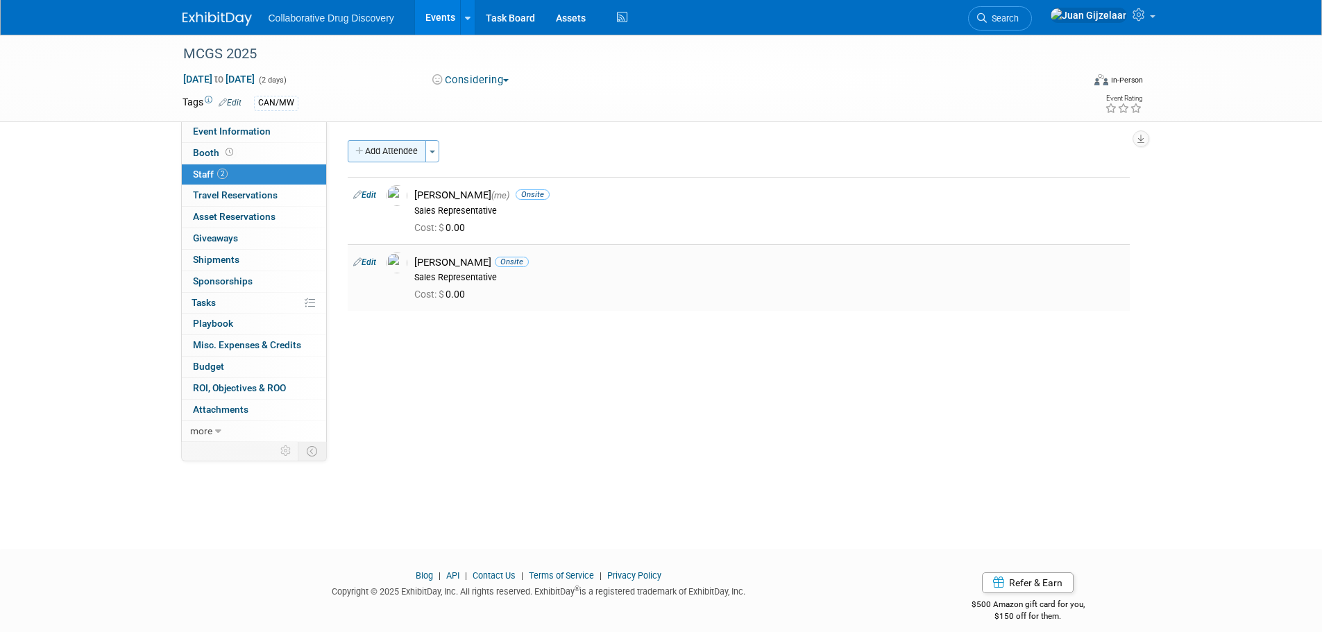
click at [372, 147] on button "Add Attendee" at bounding box center [387, 151] width 78 height 22
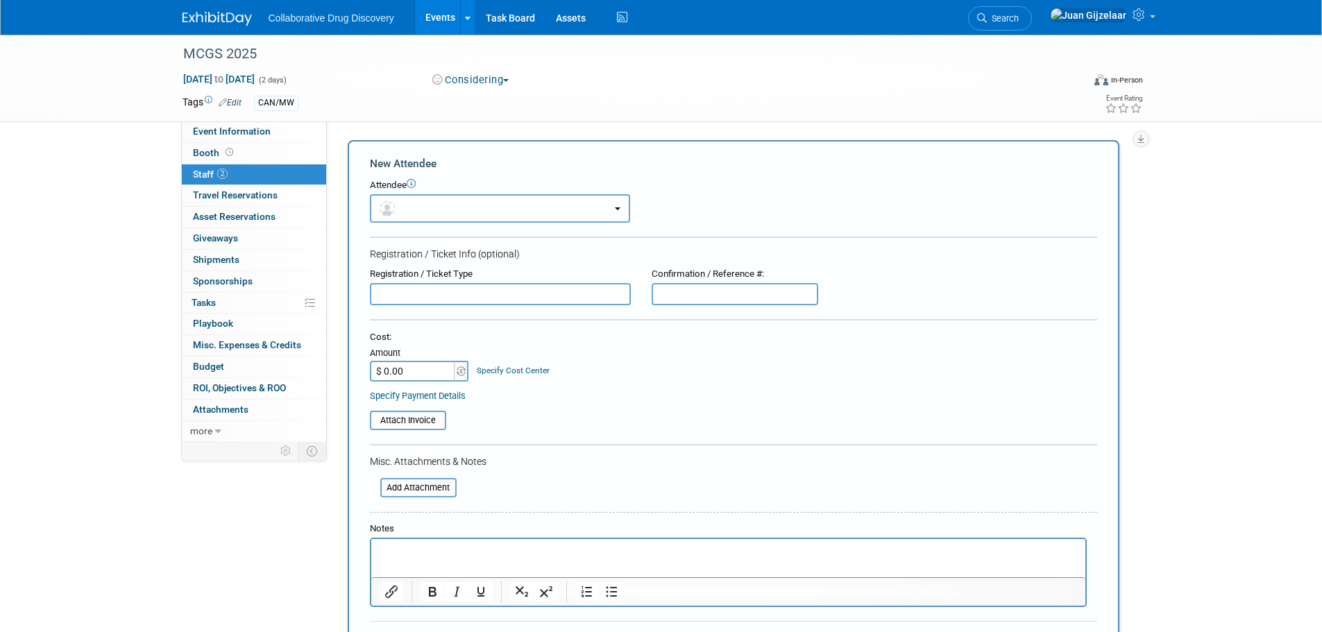
click at [409, 208] on button "button" at bounding box center [500, 208] width 260 height 28
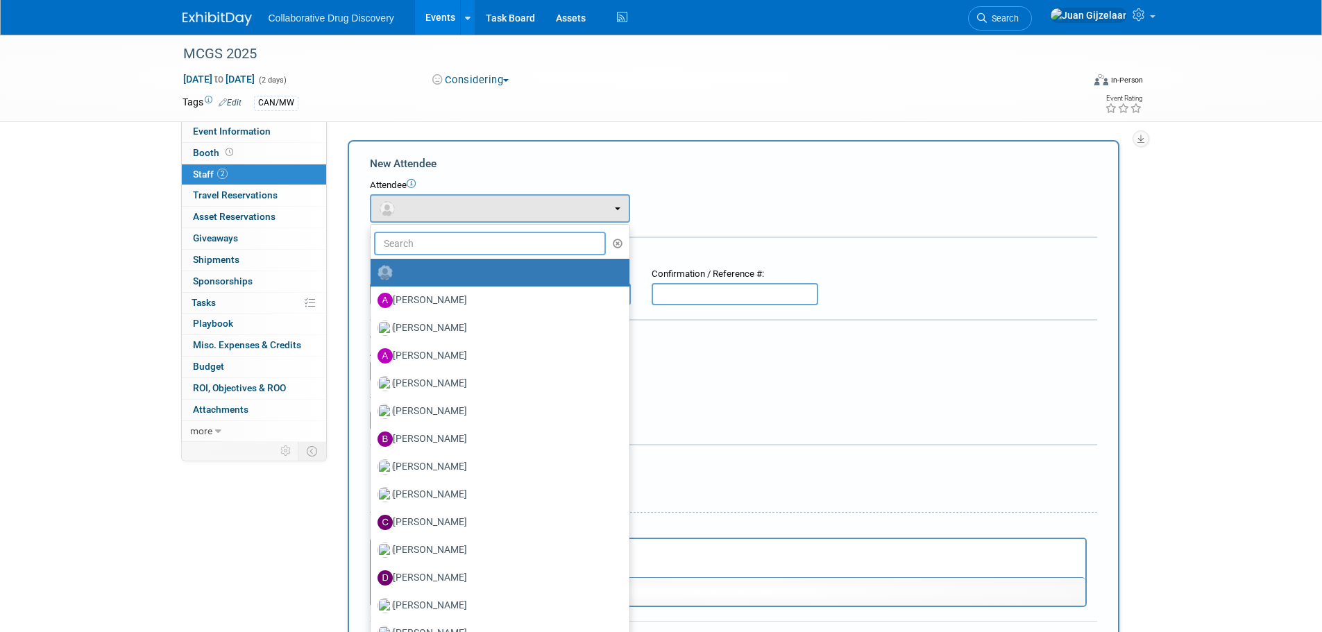
click at [420, 242] on input "text" at bounding box center [490, 244] width 233 height 24
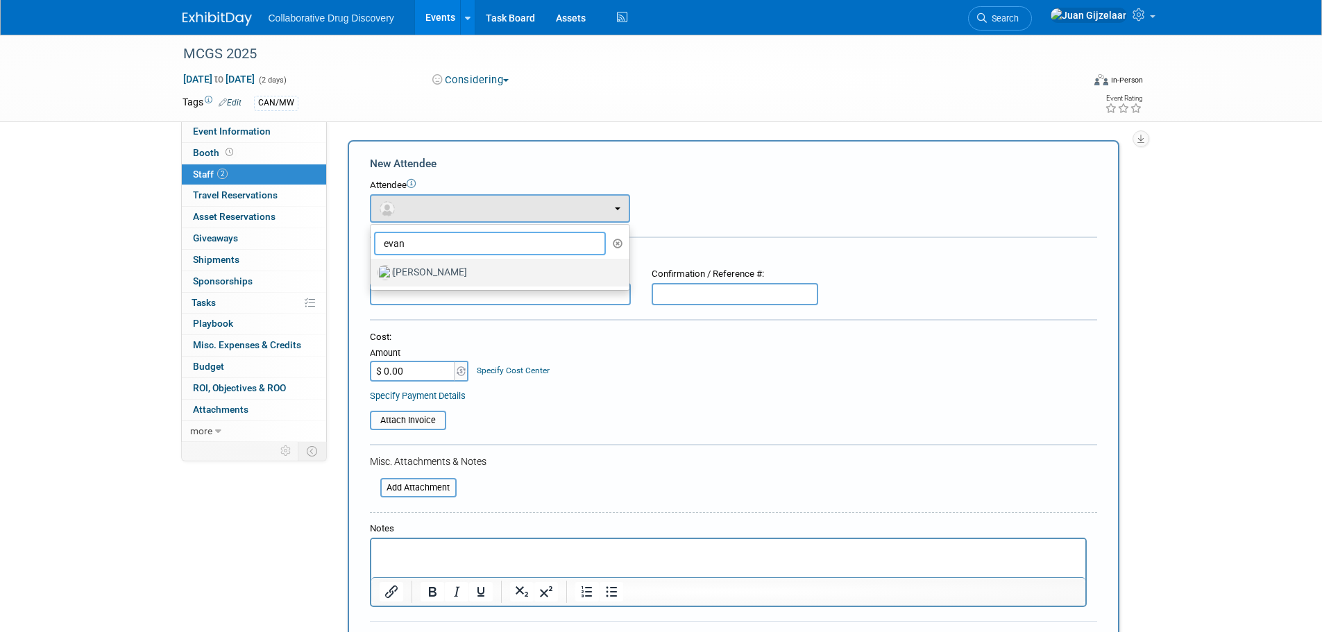
type input "evan"
click at [430, 278] on label "Evan Moriarity" at bounding box center [497, 273] width 238 height 22
click at [373, 276] on input "Evan Moriarity" at bounding box center [368, 271] width 9 height 9
select select "a0e67094-0a37-463d-9cc8-6c4c5eaa9c51"
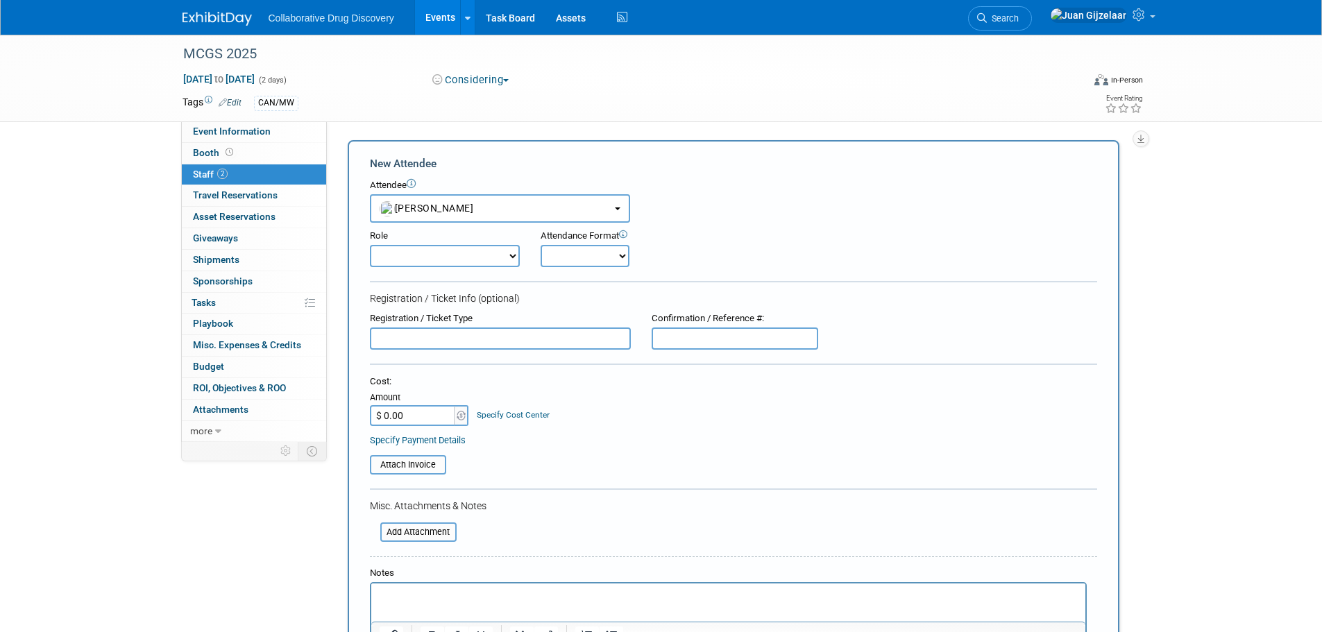
click at [418, 264] on select "Considering Demonstrator Host Planner Presenter Sales Representative Set-up/Dis…" at bounding box center [445, 256] width 150 height 22
select select "4"
click at [370, 245] on select "Considering Demonstrator Host Planner Presenter Sales Representative Set-up/Dis…" at bounding box center [445, 256] width 150 height 22
click at [577, 257] on select "Onsite Remote" at bounding box center [585, 256] width 89 height 22
select select "1"
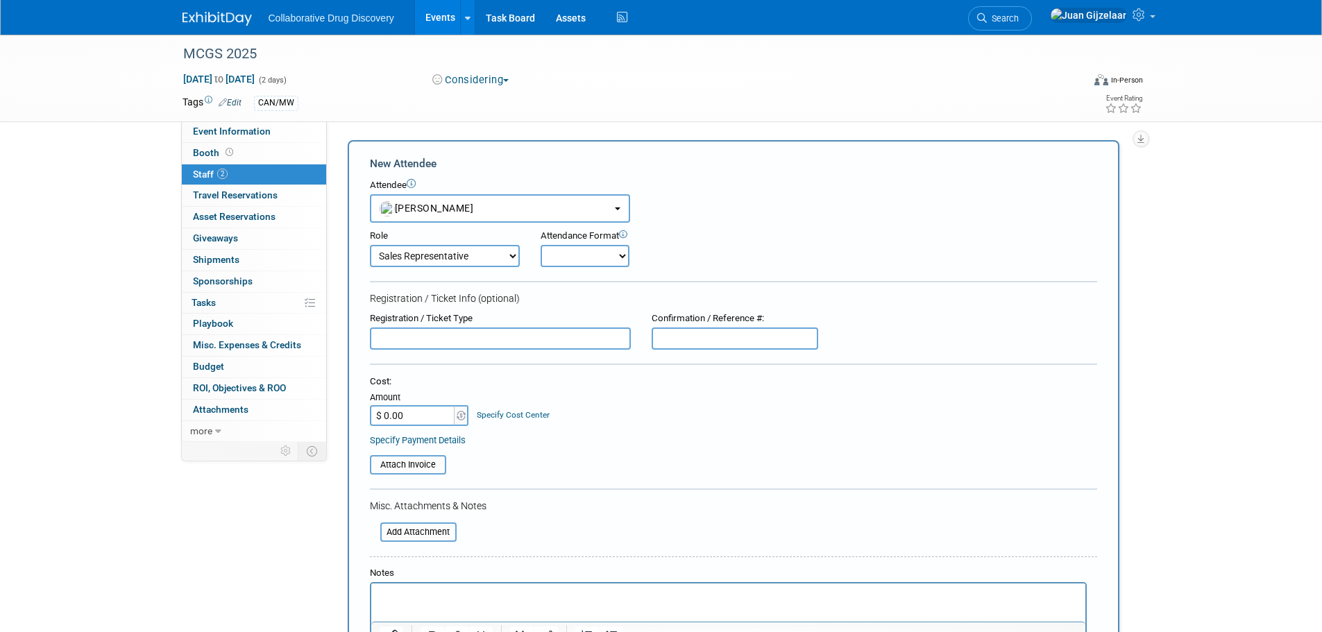
click at [541, 245] on select "Onsite Remote" at bounding box center [585, 256] width 89 height 22
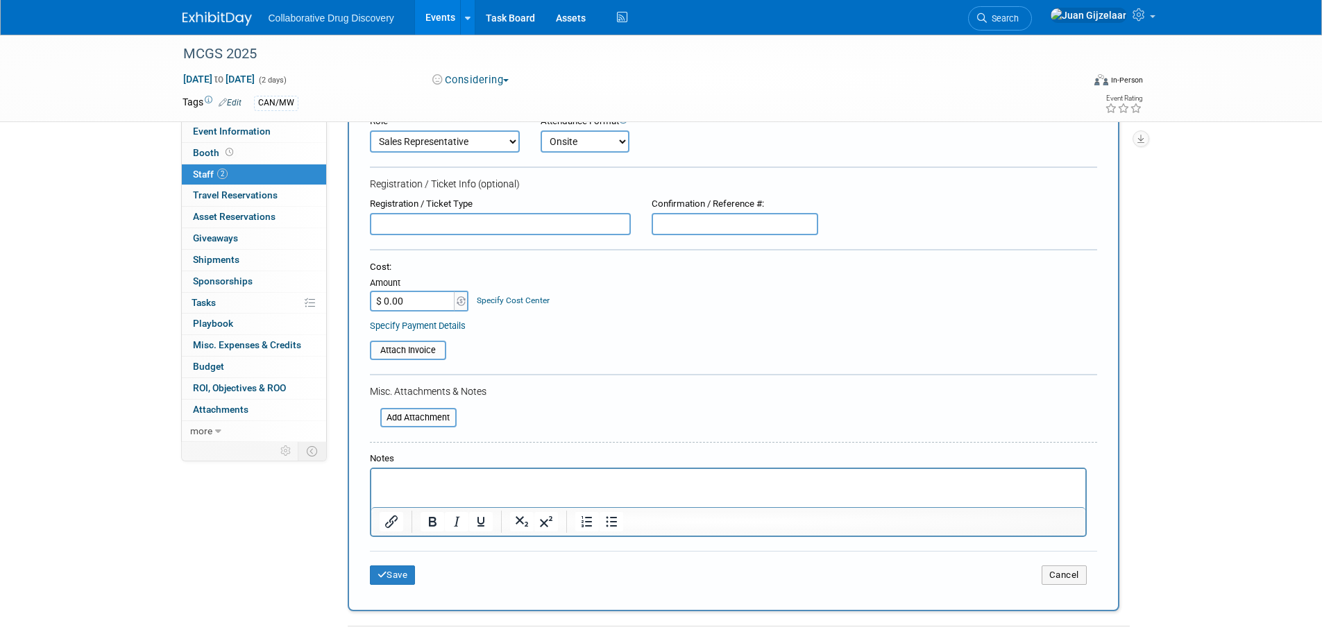
scroll to position [139, 0]
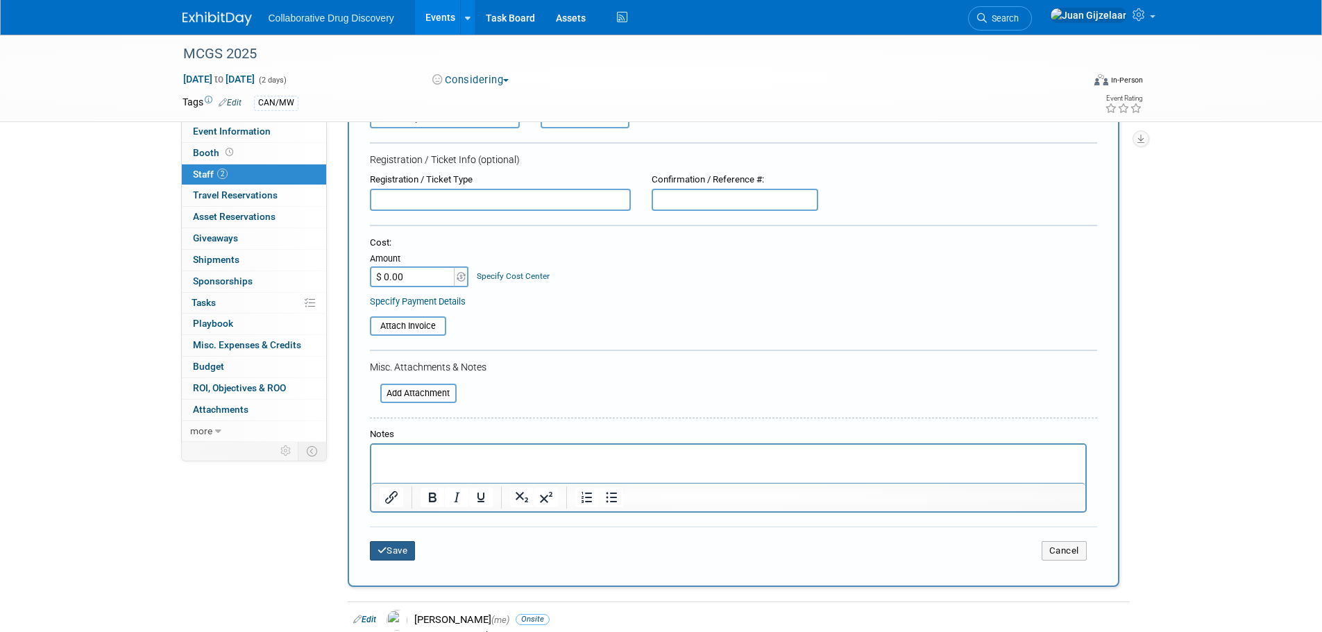
drag, startPoint x: 394, startPoint y: 548, endPoint x: 391, endPoint y: 509, distance: 39.0
click at [394, 547] on button "Save" at bounding box center [393, 550] width 46 height 19
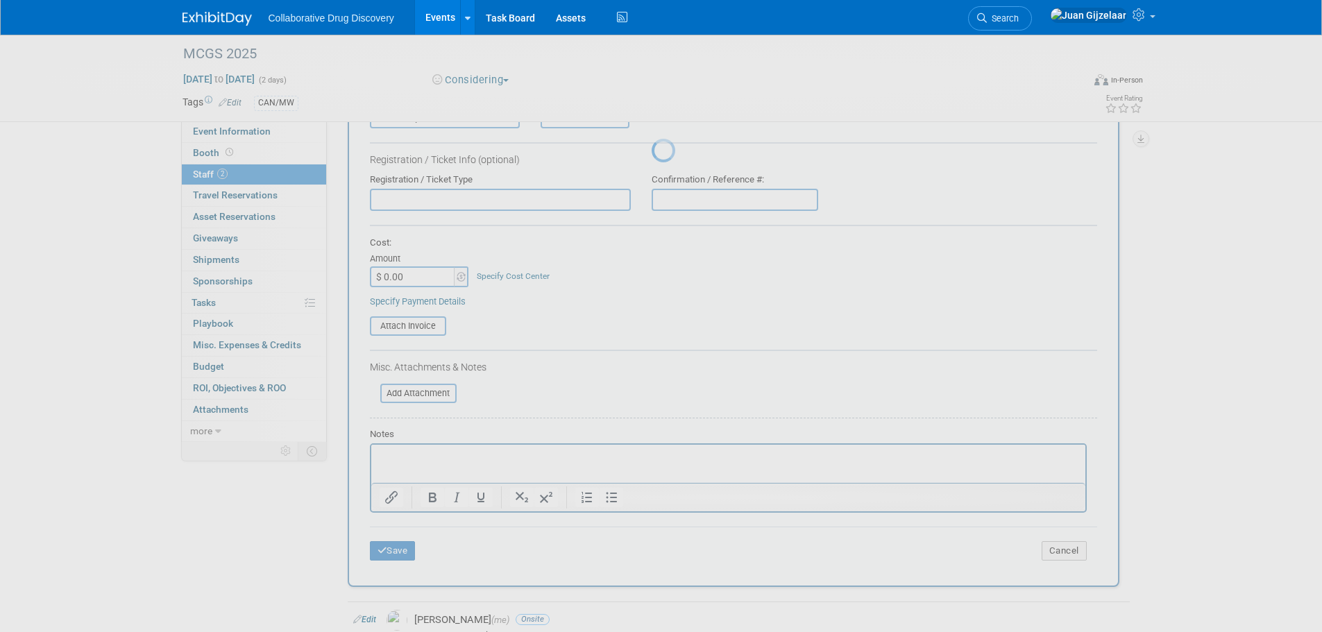
scroll to position [14, 0]
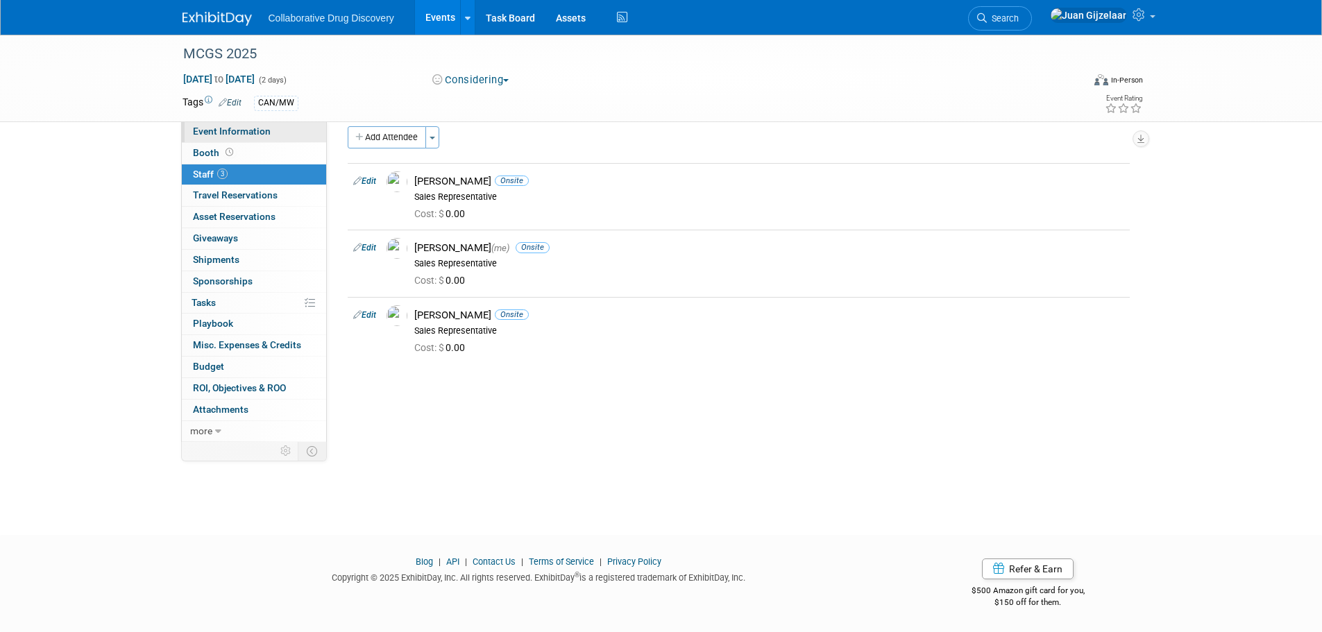
click at [247, 132] on span "Event Information" at bounding box center [232, 131] width 78 height 11
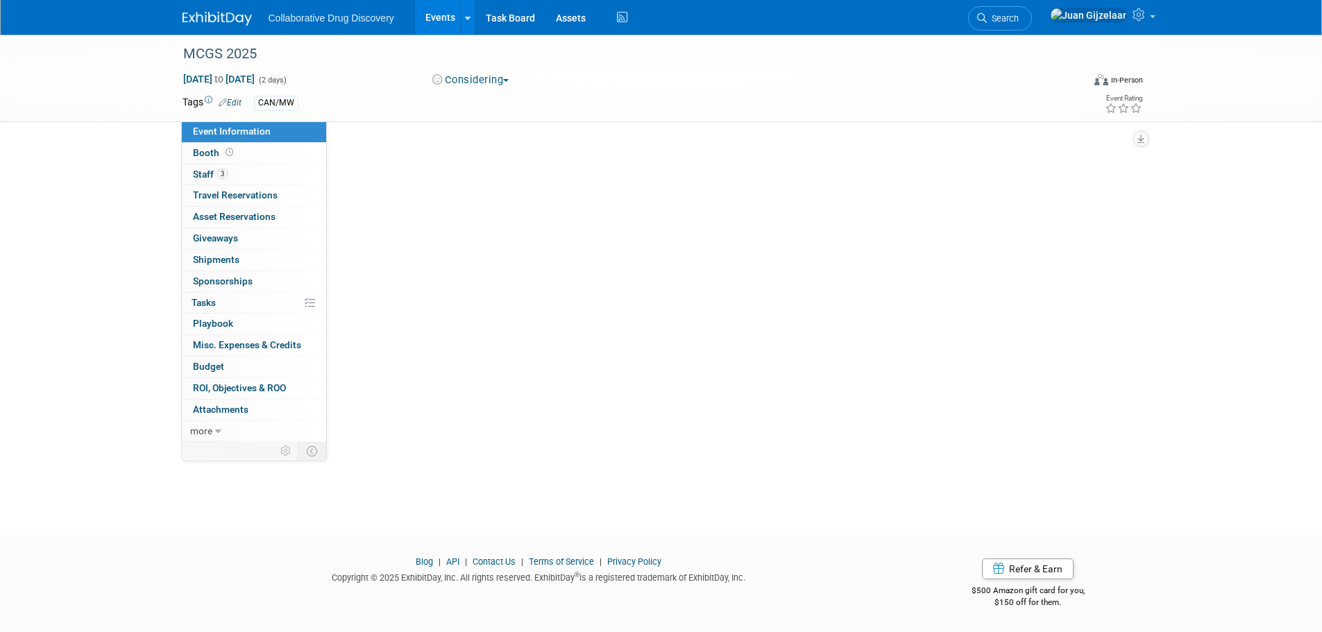
scroll to position [0, 0]
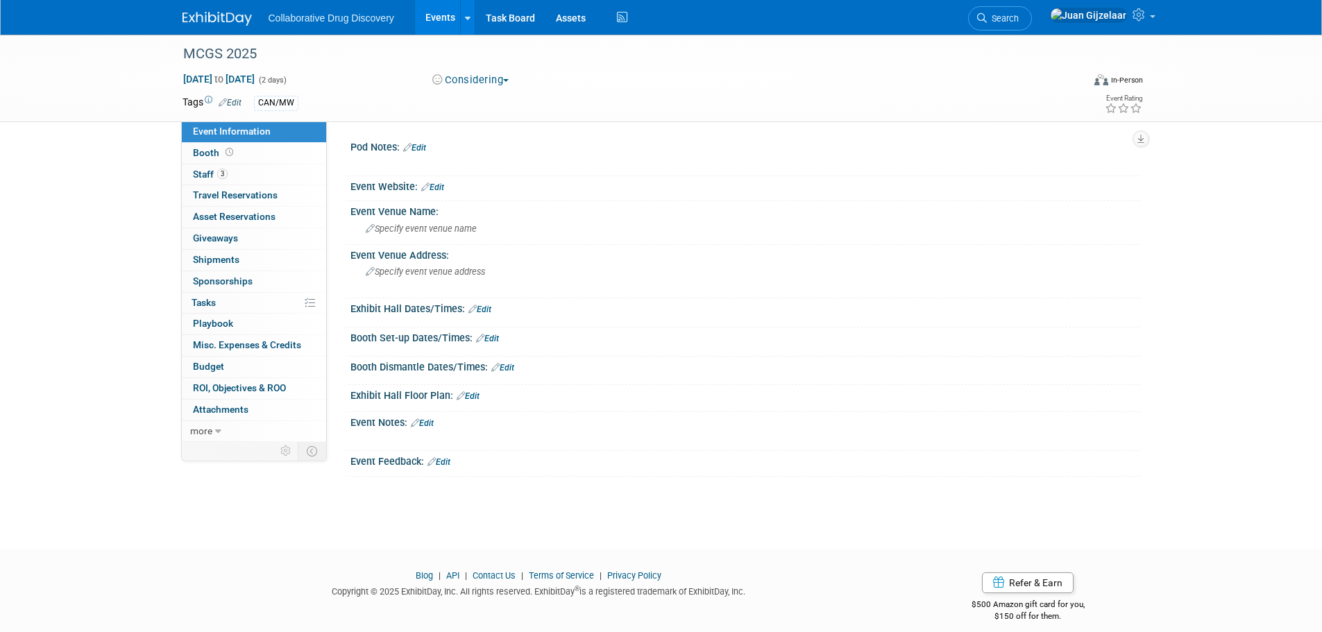
click at [441, 185] on link "Edit" at bounding box center [432, 188] width 23 height 10
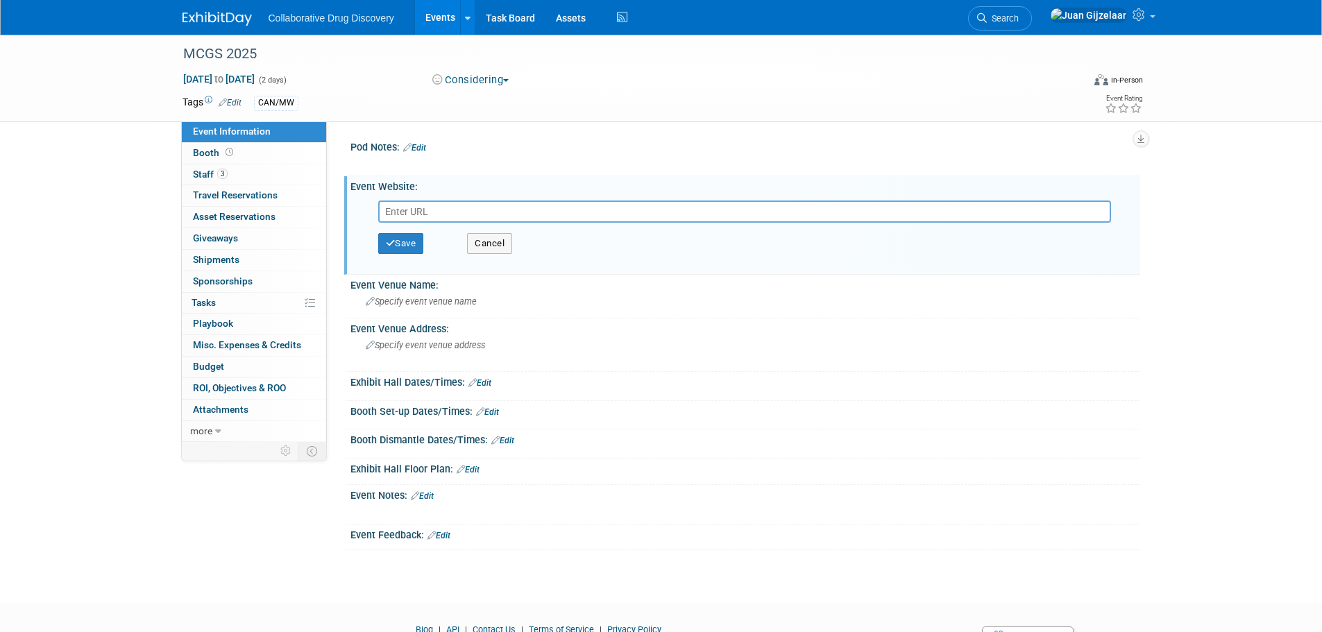
click at [494, 210] on input "text" at bounding box center [744, 212] width 733 height 22
type input "Wolfe Hall, UToledo Main Campus, Toledo, OH"
click at [482, 245] on button "Cancel" at bounding box center [489, 243] width 45 height 21
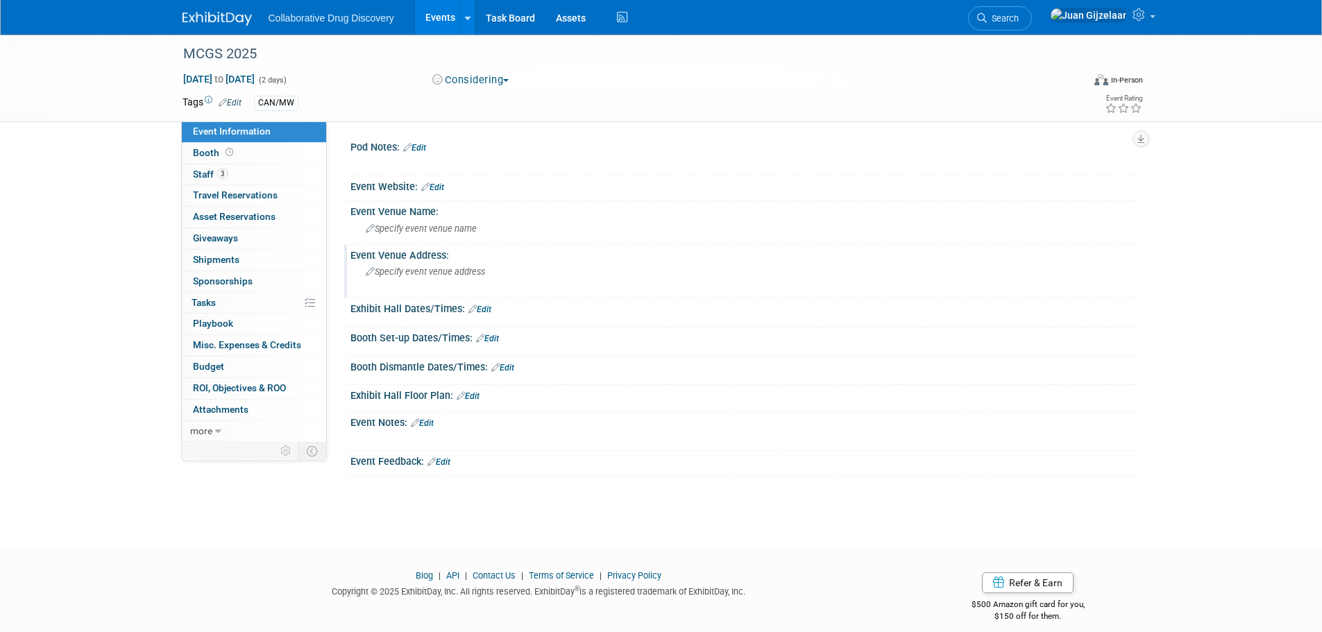
click at [425, 273] on span "Specify event venue address" at bounding box center [425, 272] width 119 height 10
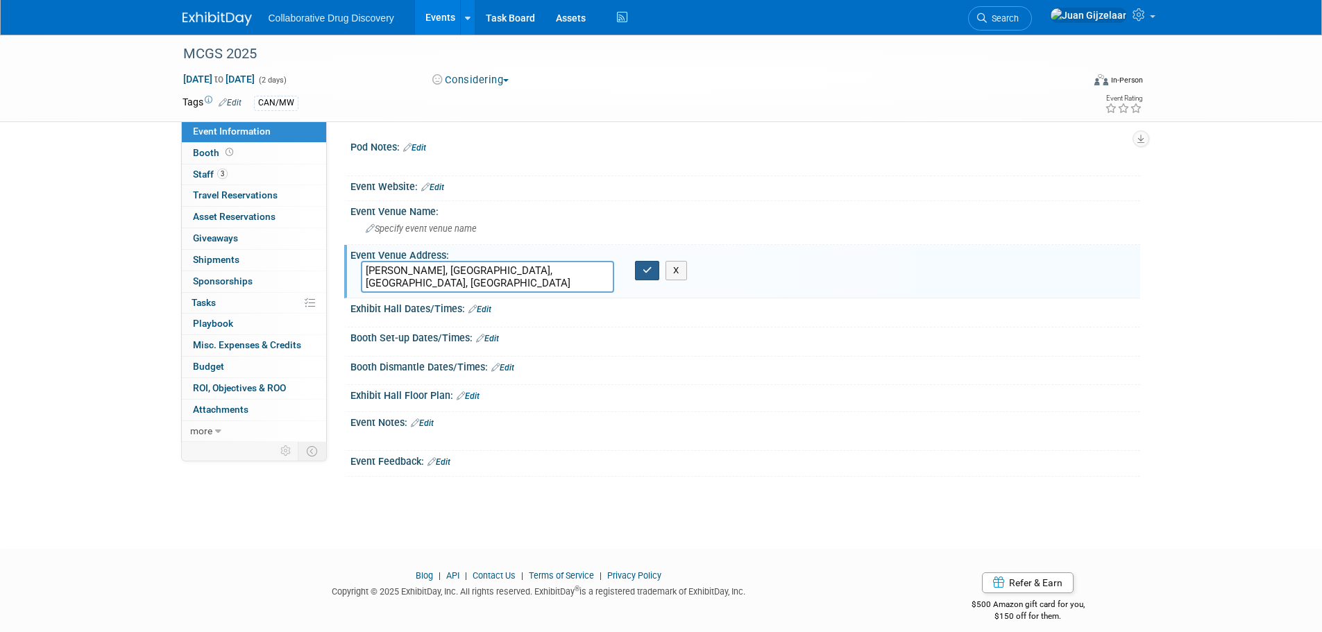
type textarea "Wolfe Hall, UToledo Main Campus, Toledo, OH"
click at [643, 270] on icon "button" at bounding box center [648, 270] width 10 height 9
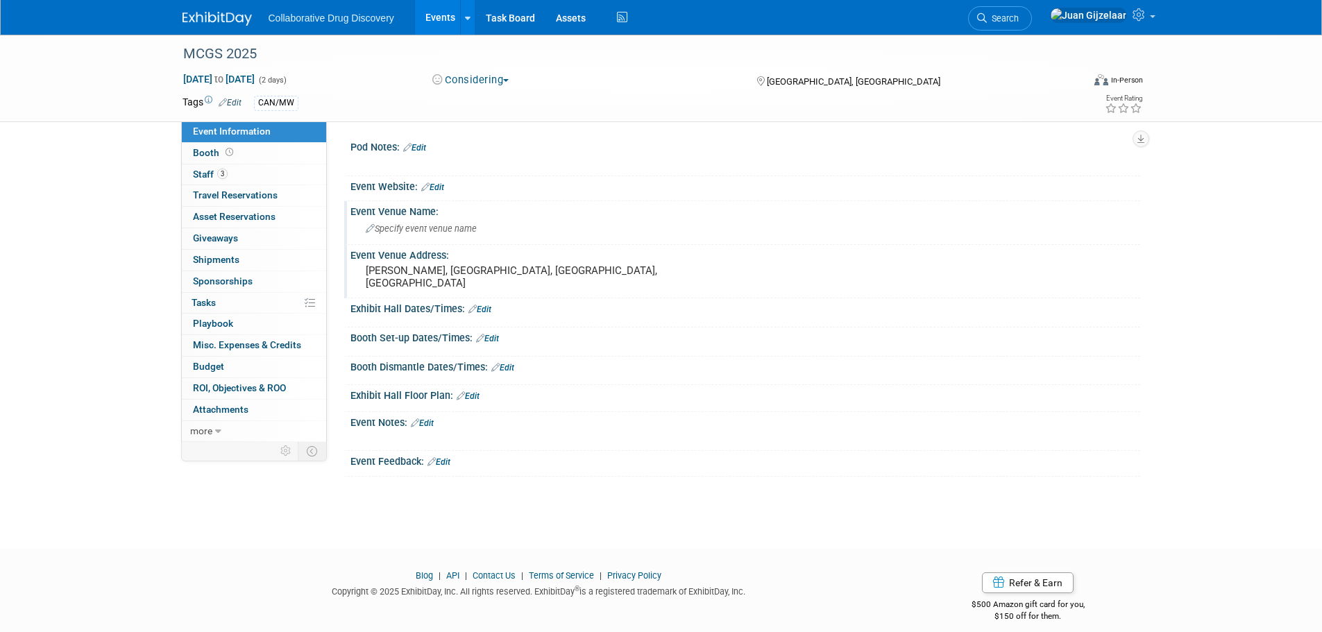
click at [460, 230] on span "Specify event venue name" at bounding box center [421, 229] width 111 height 10
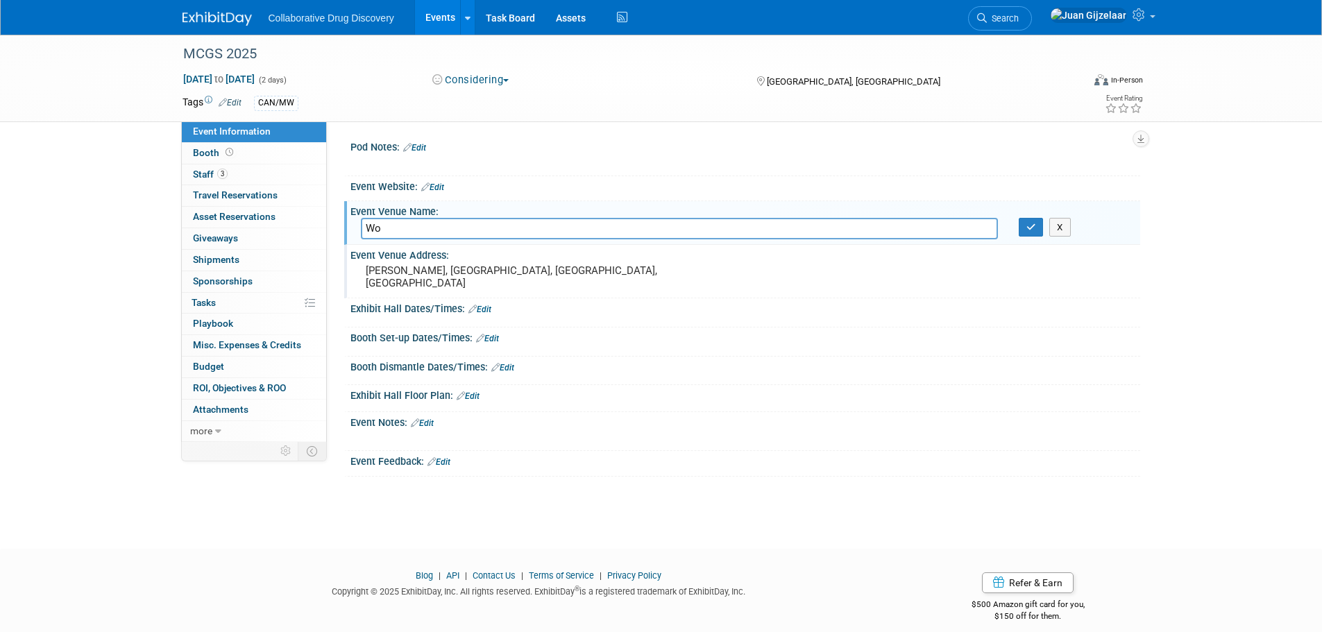
type input "W"
type input "Wolfe Hall, UToledo Main Campus, Toledo, OH"
click at [595, 265] on pre "Wolfe Hall, UToledo Main Campus, Toledo, OH" at bounding box center [515, 276] width 298 height 25
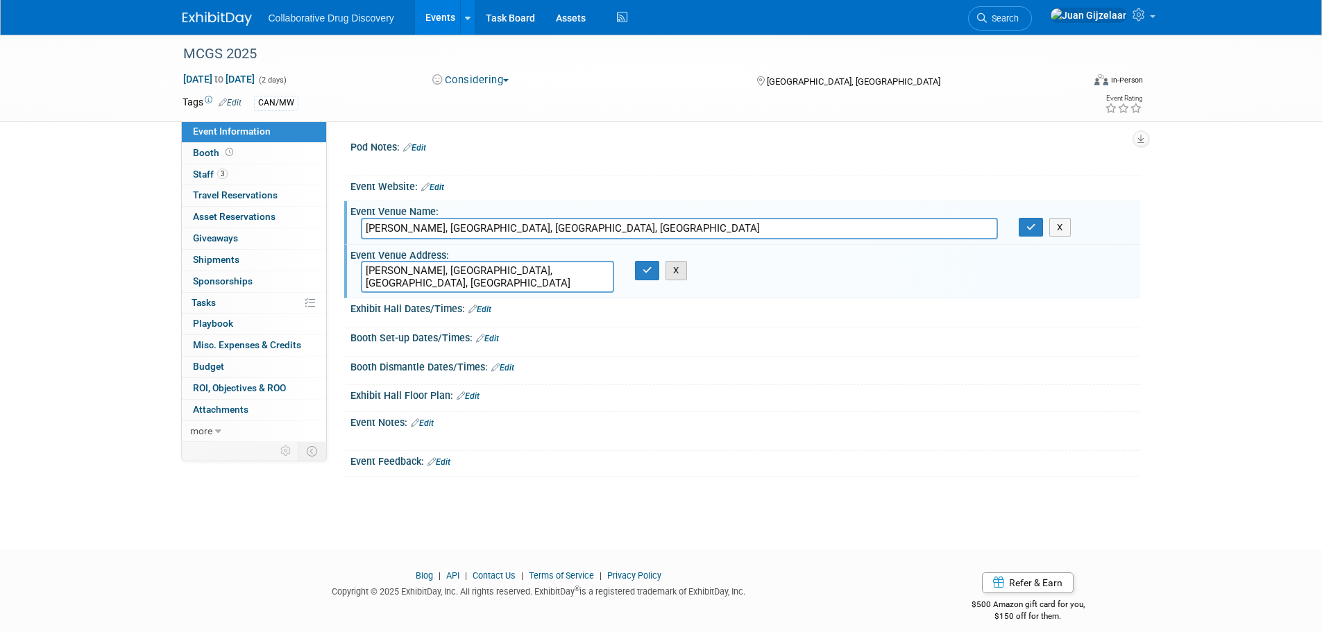
click at [670, 271] on button "X" at bounding box center [677, 270] width 22 height 19
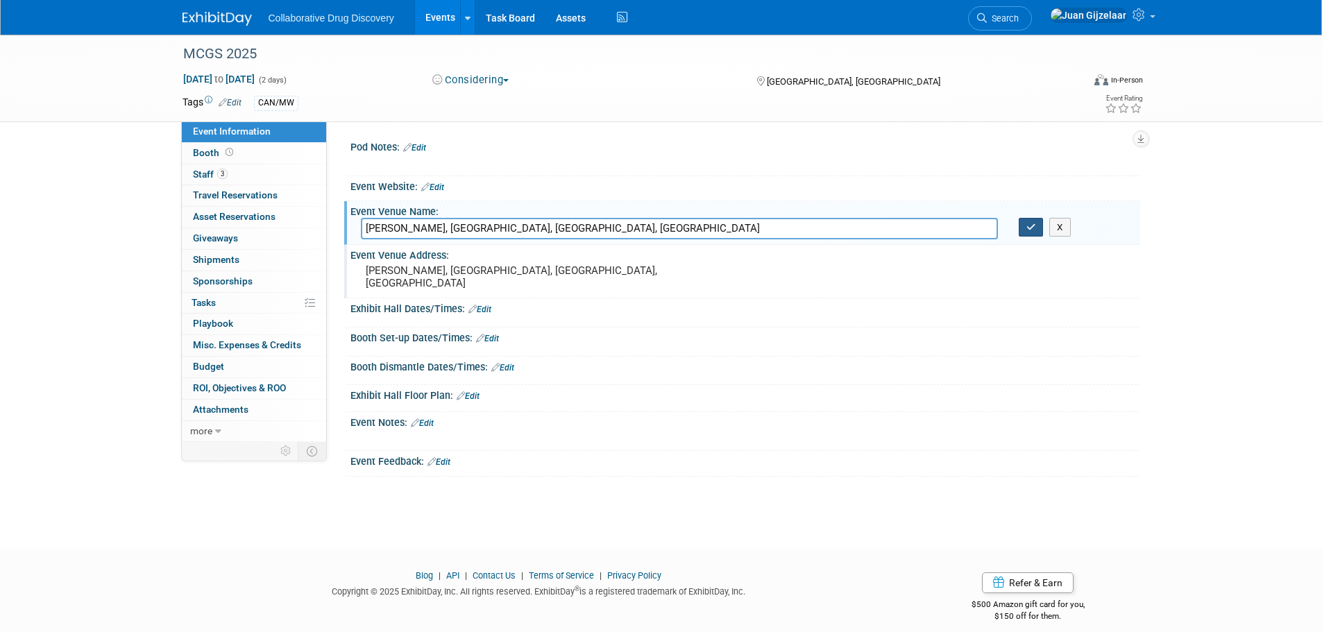
click at [1029, 230] on icon "button" at bounding box center [1032, 227] width 10 height 9
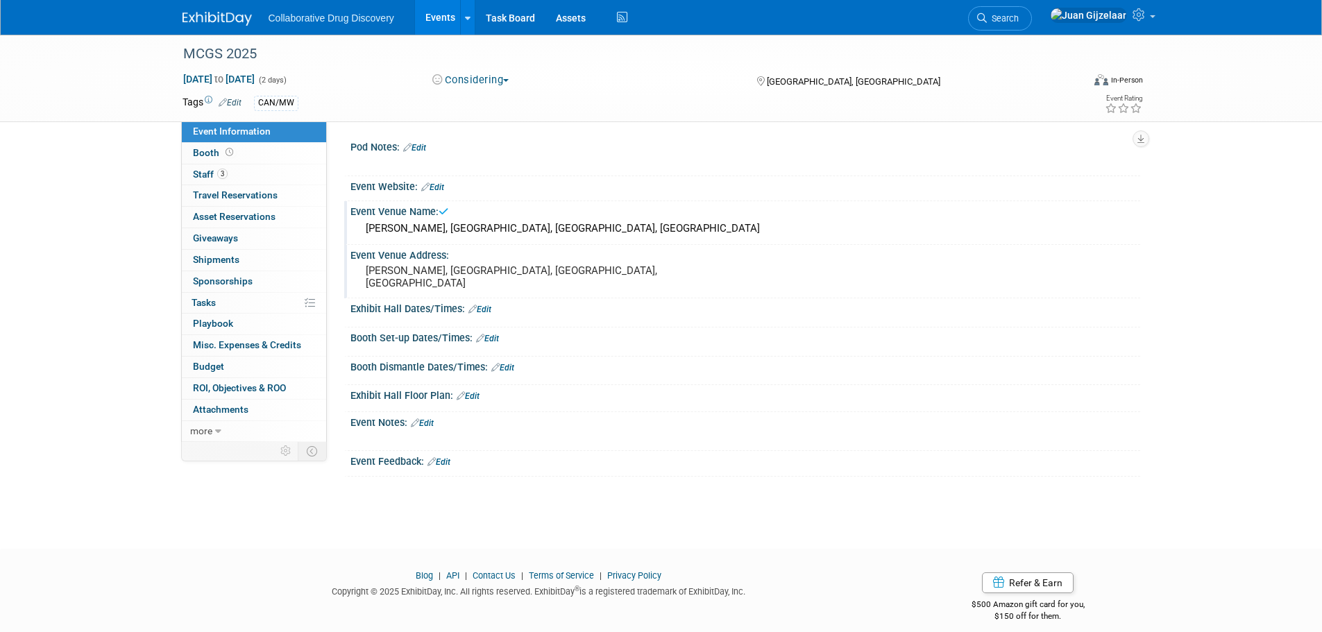
click at [522, 272] on pre "Wolfe Hall, UToledo Main Campus, Toledo, OH" at bounding box center [515, 276] width 298 height 25
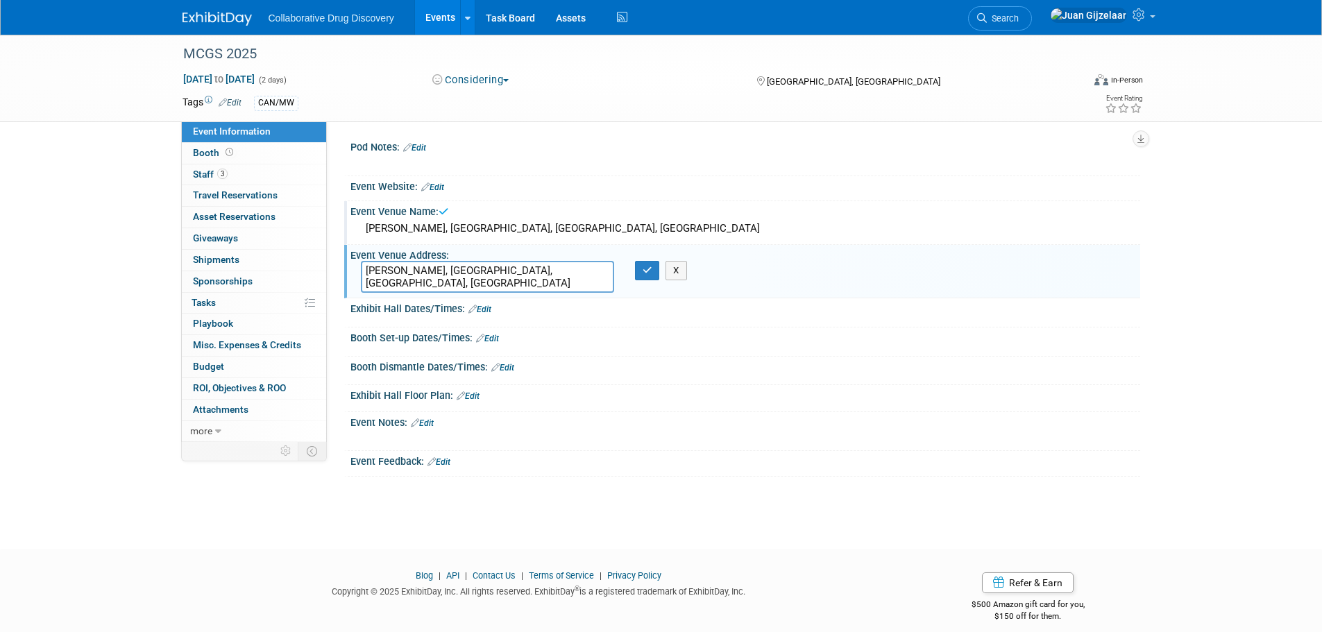
click at [585, 271] on textarea "Wolfe Hall, UToledo Main Campus, Toledo, OH" at bounding box center [487, 277] width 253 height 32
click at [705, 320] on div at bounding box center [745, 320] width 769 height 3
click at [648, 276] on button "button" at bounding box center [647, 270] width 25 height 19
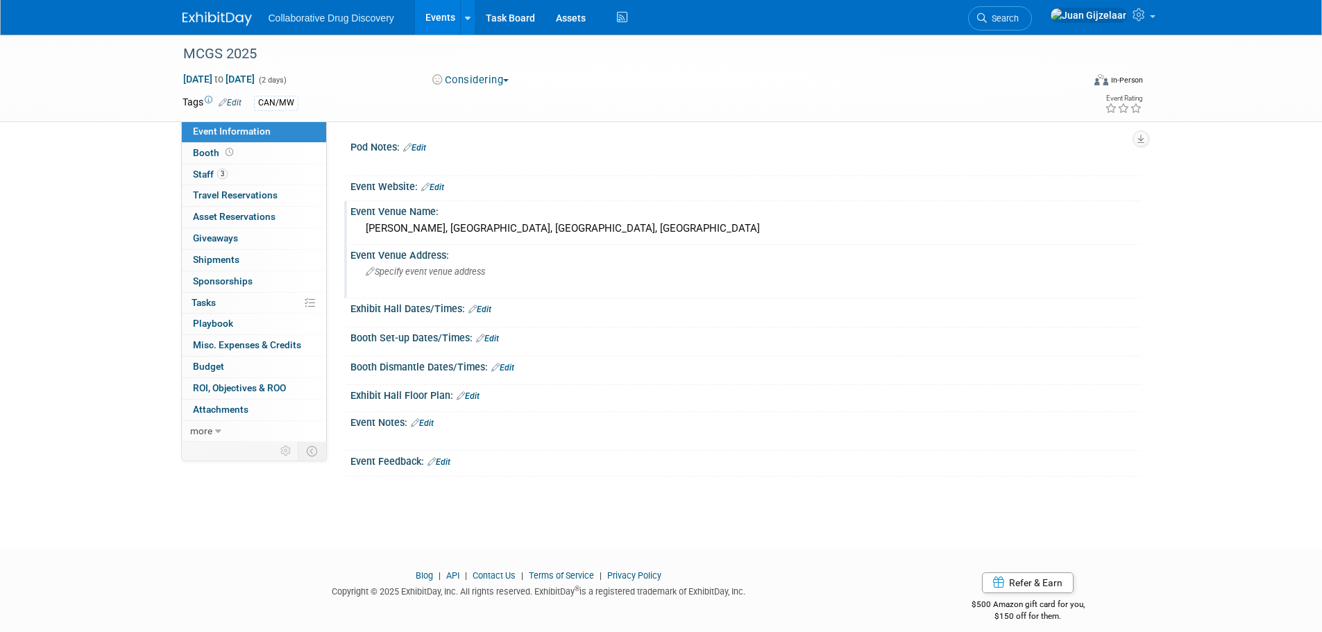
click at [444, 183] on link "Edit" at bounding box center [432, 188] width 23 height 10
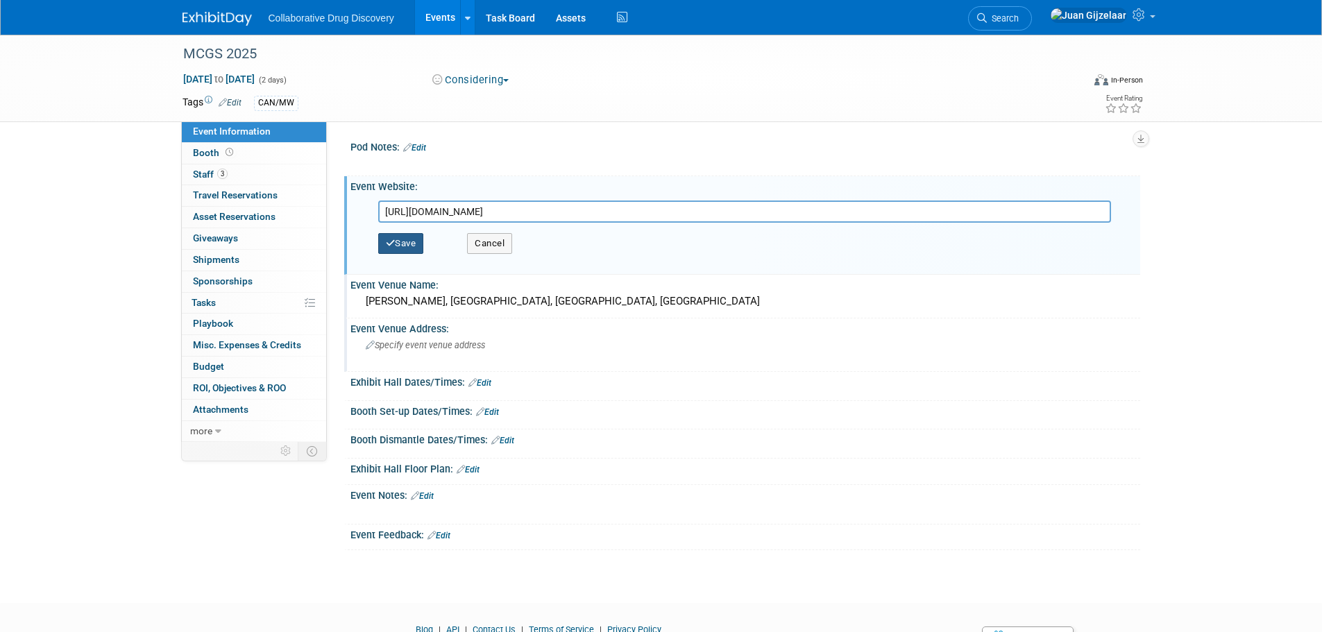
type input "[URL][DOMAIN_NAME]"
click at [410, 242] on button "Save" at bounding box center [401, 243] width 46 height 21
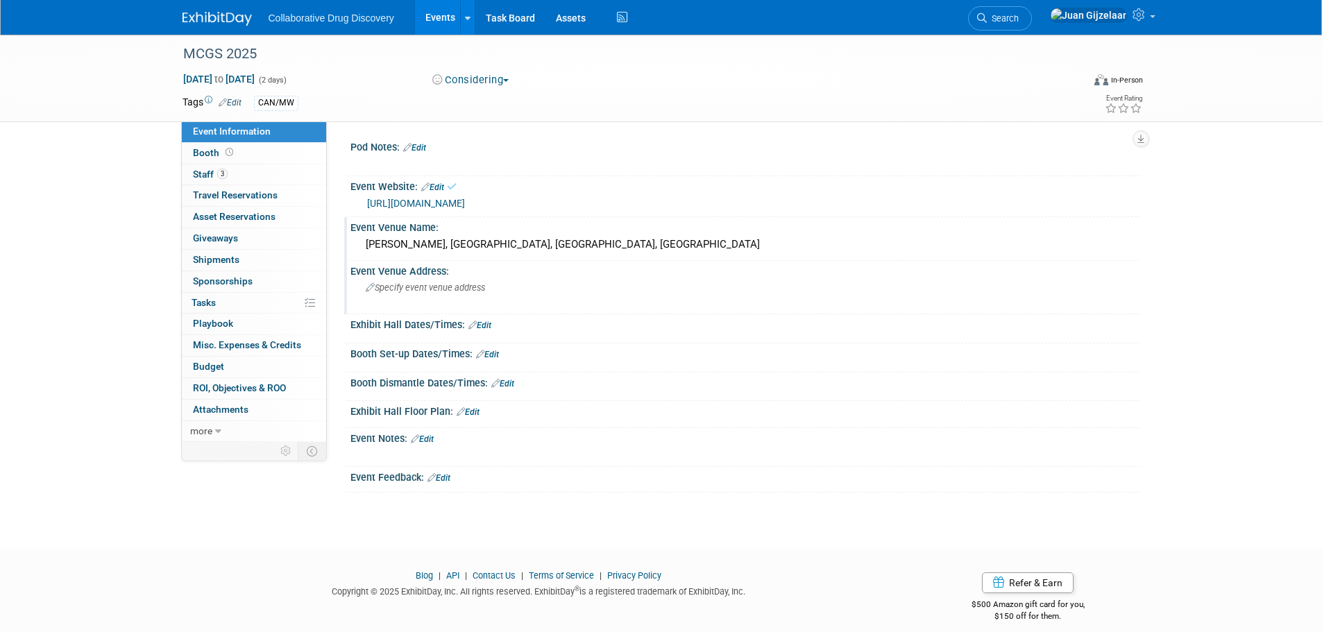
click at [425, 147] on link "Edit" at bounding box center [414, 148] width 23 height 10
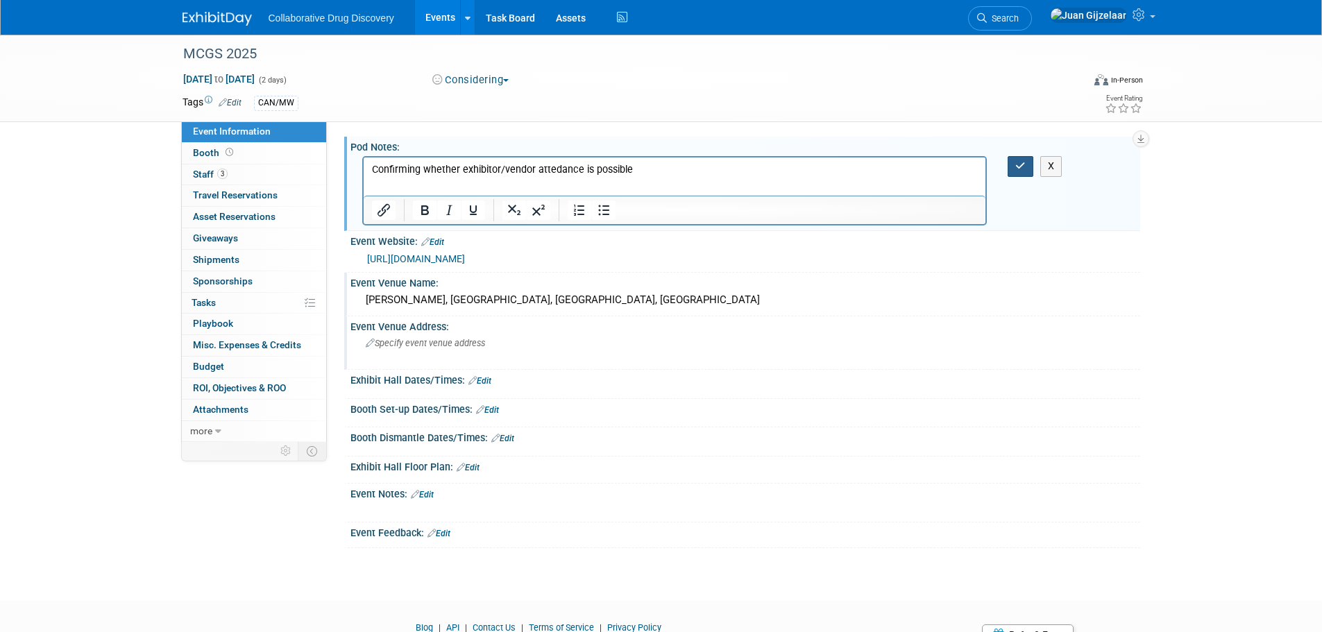
click at [1018, 171] on icon "button" at bounding box center [1020, 166] width 10 height 10
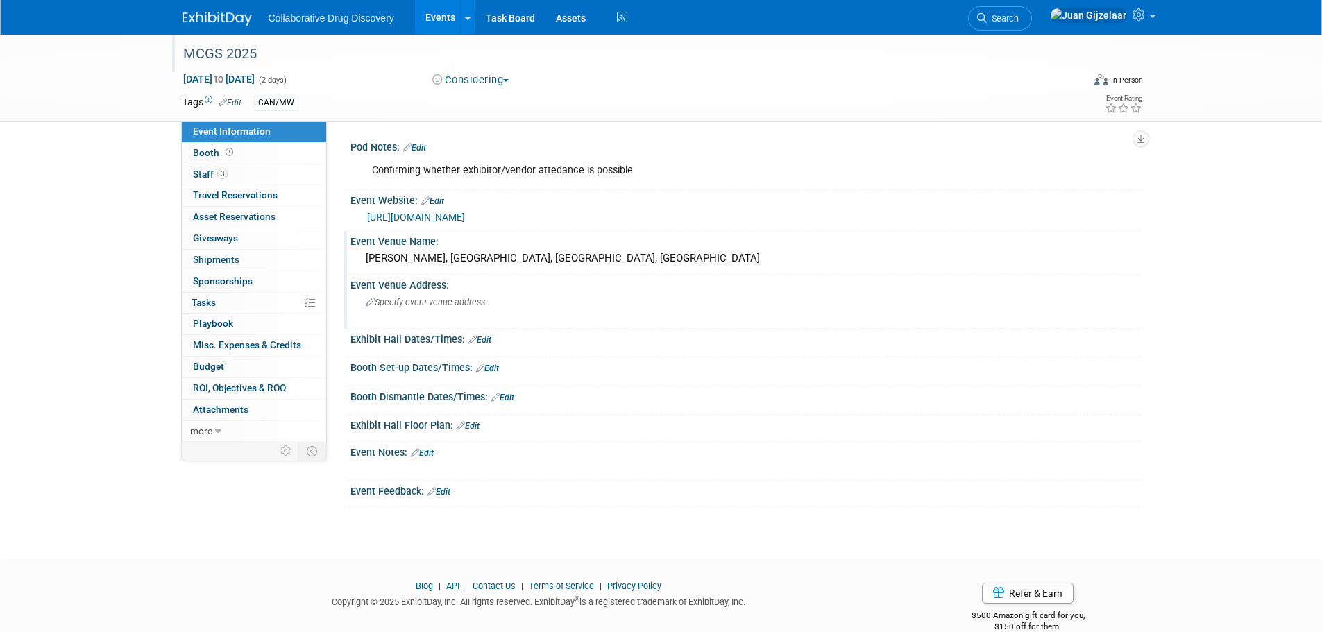
click at [223, 51] on div "MCGS 2025" at bounding box center [620, 54] width 884 height 25
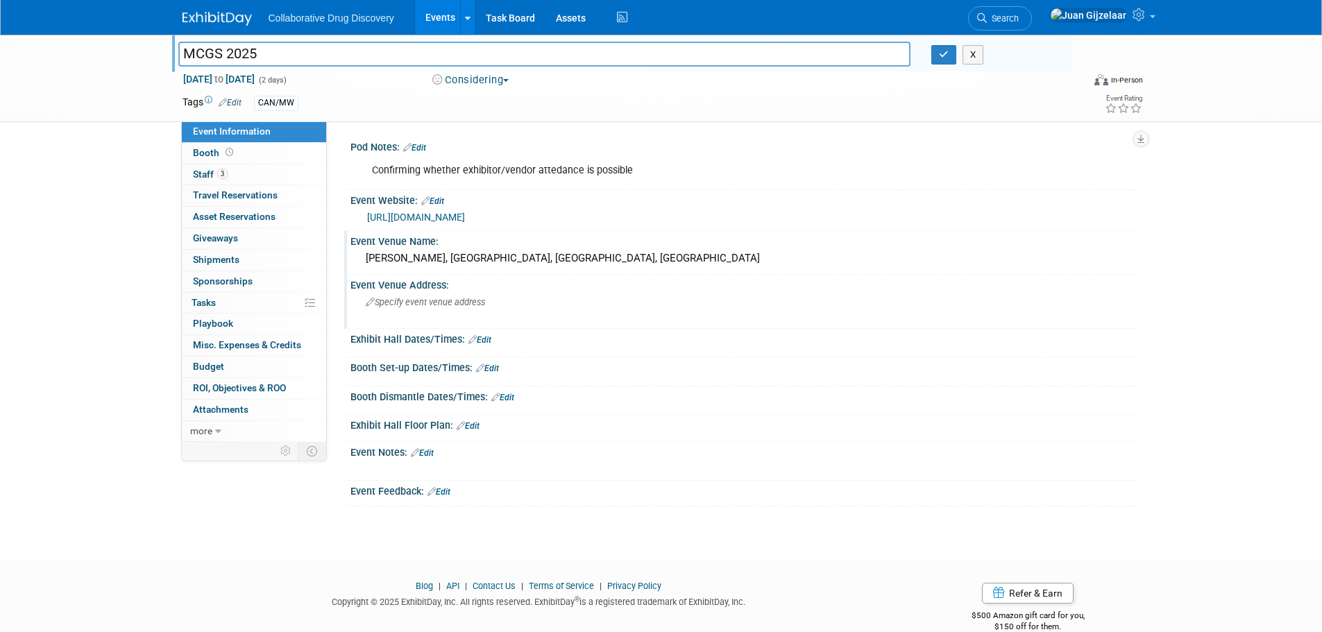
click at [62, 80] on div "MCGS 2025 MCGS 2025 X Oct 3, 2025 to Oct 4, 2025 (2 days) Oct 3, 2025 to Oct 4,…" at bounding box center [661, 78] width 1322 height 87
click at [941, 52] on icon "button" at bounding box center [944, 54] width 10 height 9
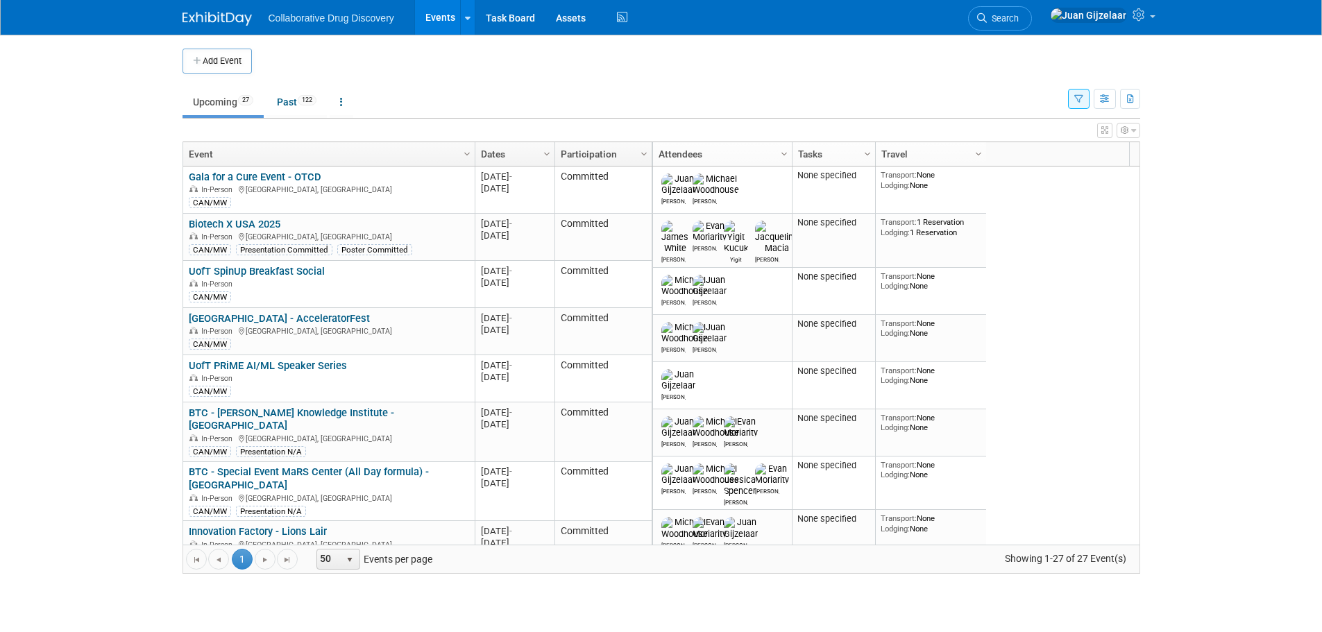
click at [1084, 108] on button "button" at bounding box center [1079, 99] width 22 height 20
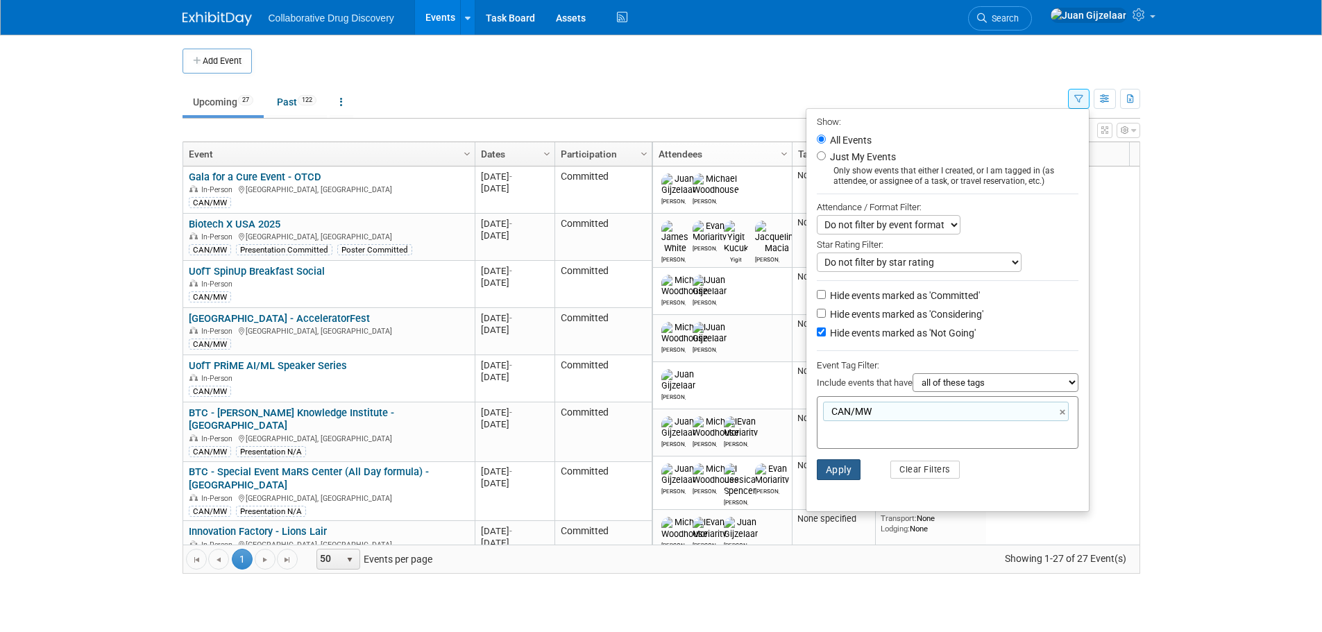
click at [834, 475] on button "Apply" at bounding box center [839, 470] width 44 height 21
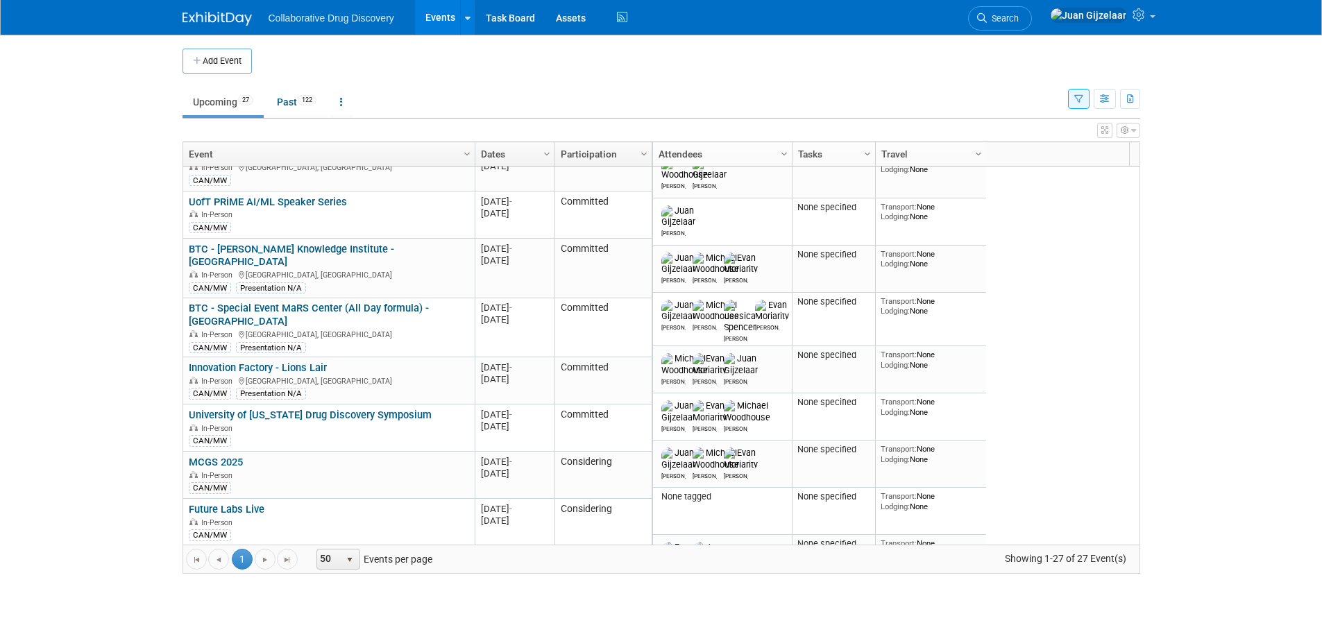
scroll to position [208, 0]
